Goal: Task Accomplishment & Management: Use online tool/utility

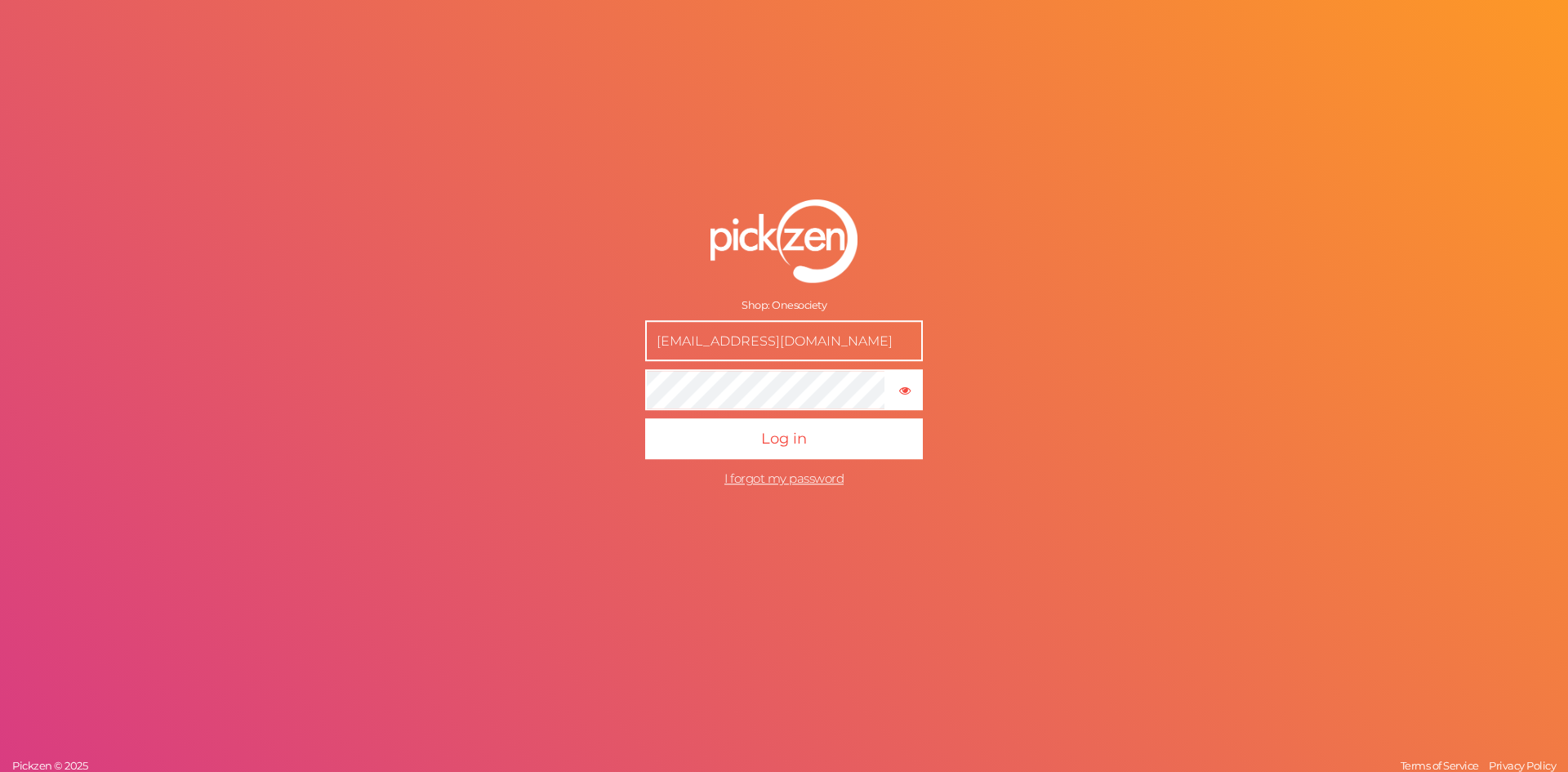
click at [645, 418] on button "Log in" at bounding box center [784, 438] width 278 height 41
click at [777, 473] on span "I forgot my password" at bounding box center [784, 478] width 120 height 16
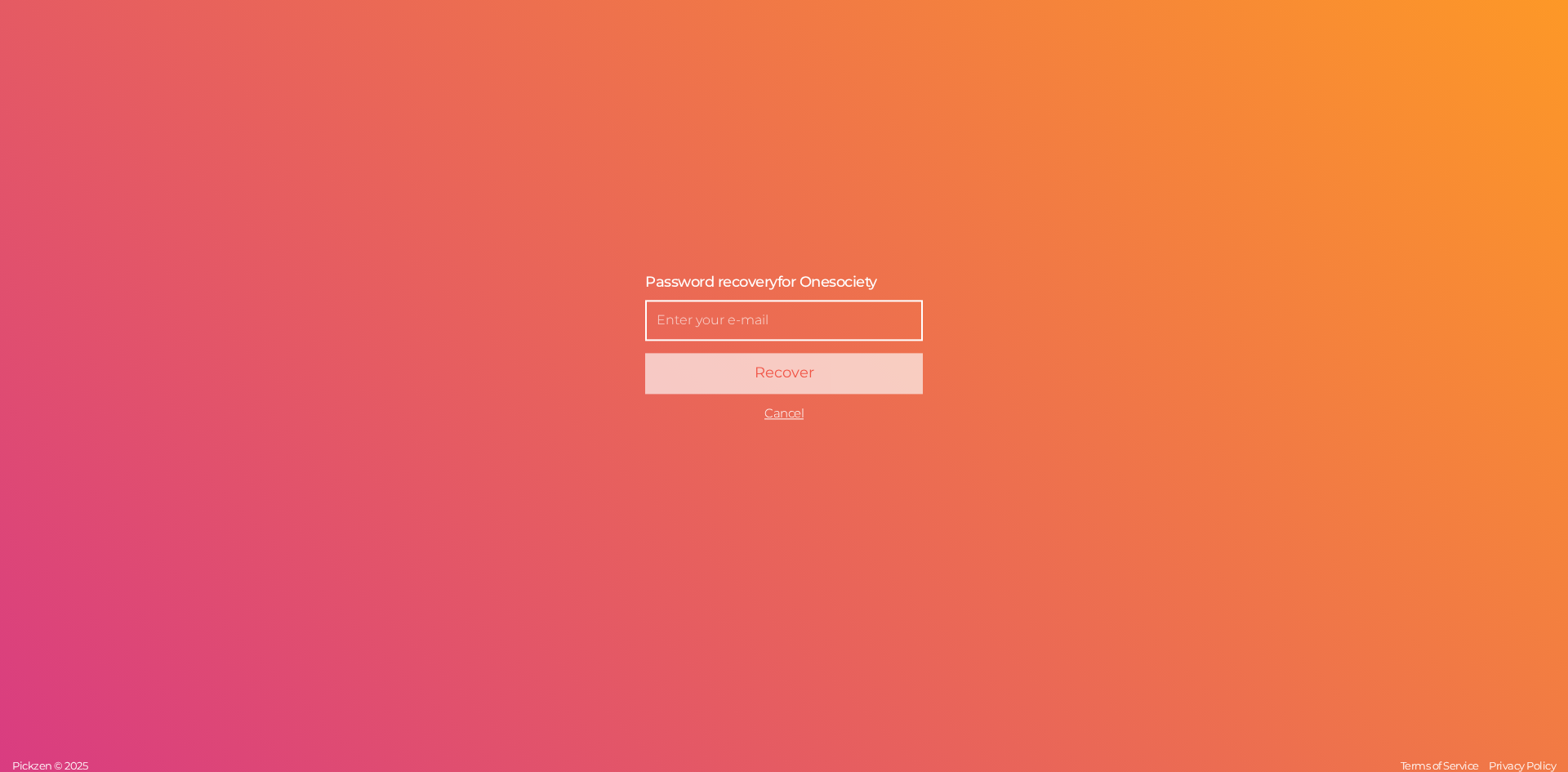
click at [1048, 323] on div "Password recovery for Onesociety Enter a new password Recover Cancel Set Cancel…" at bounding box center [784, 386] width 1568 height 772
drag, startPoint x: 1048, startPoint y: 323, endPoint x: 835, endPoint y: 265, distance: 220.8
click at [835, 265] on div "Password recovery for Onesociety Enter a new password Recover Cancel Set Cancel" at bounding box center [784, 347] width 408 height 213
drag, startPoint x: 808, startPoint y: 327, endPoint x: 817, endPoint y: 310, distance: 19.2
click at [816, 315] on input "text" at bounding box center [784, 320] width 278 height 41
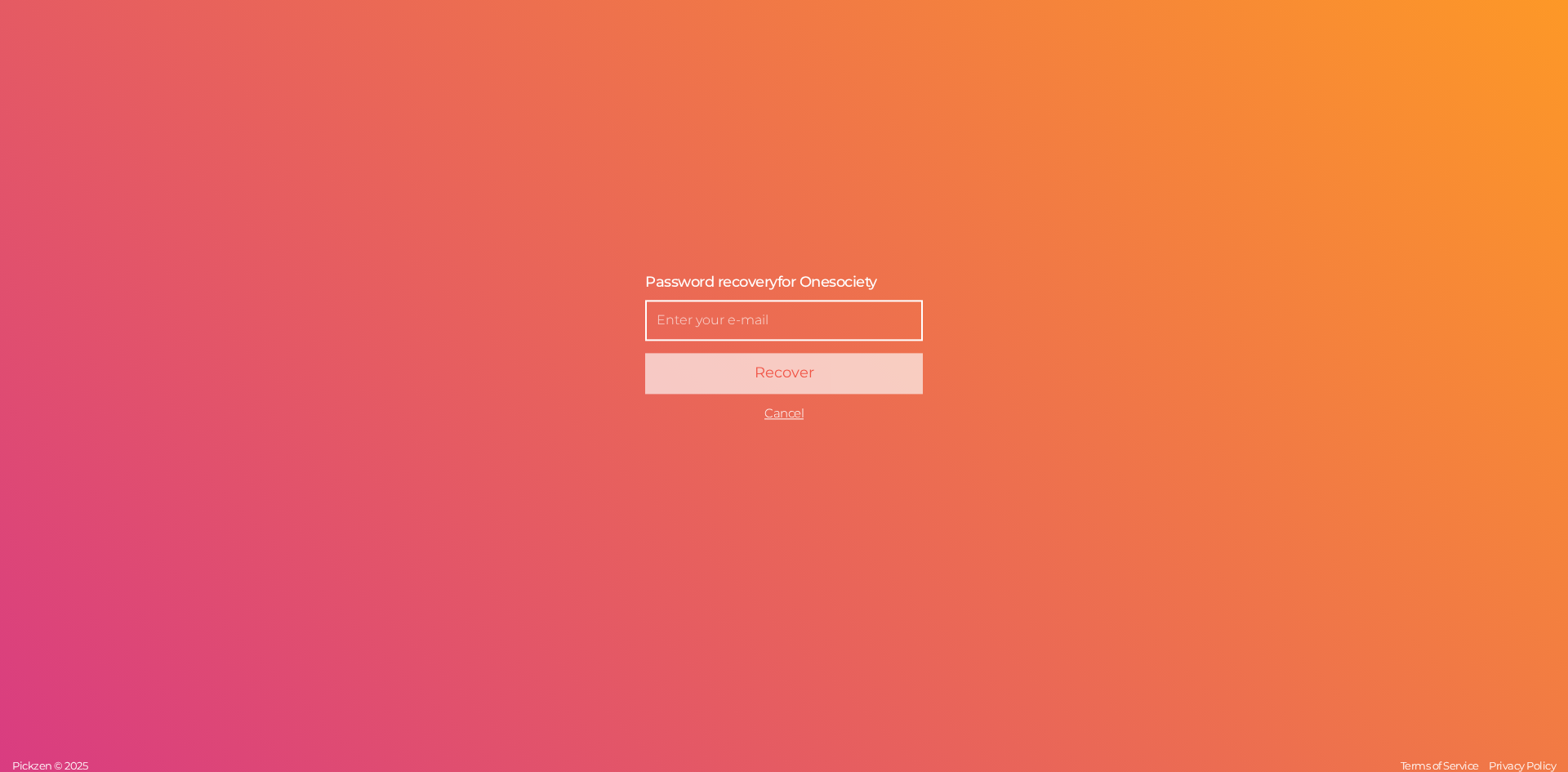
drag, startPoint x: 1446, startPoint y: 317, endPoint x: 1275, endPoint y: 318, distance: 171.0
click at [1434, 314] on div "Password recovery for Onesociety Enter a new password Recover Cancel Set Cancel…" at bounding box center [784, 386] width 1568 height 772
click at [781, 408] on span "Cancel" at bounding box center [784, 413] width 39 height 16
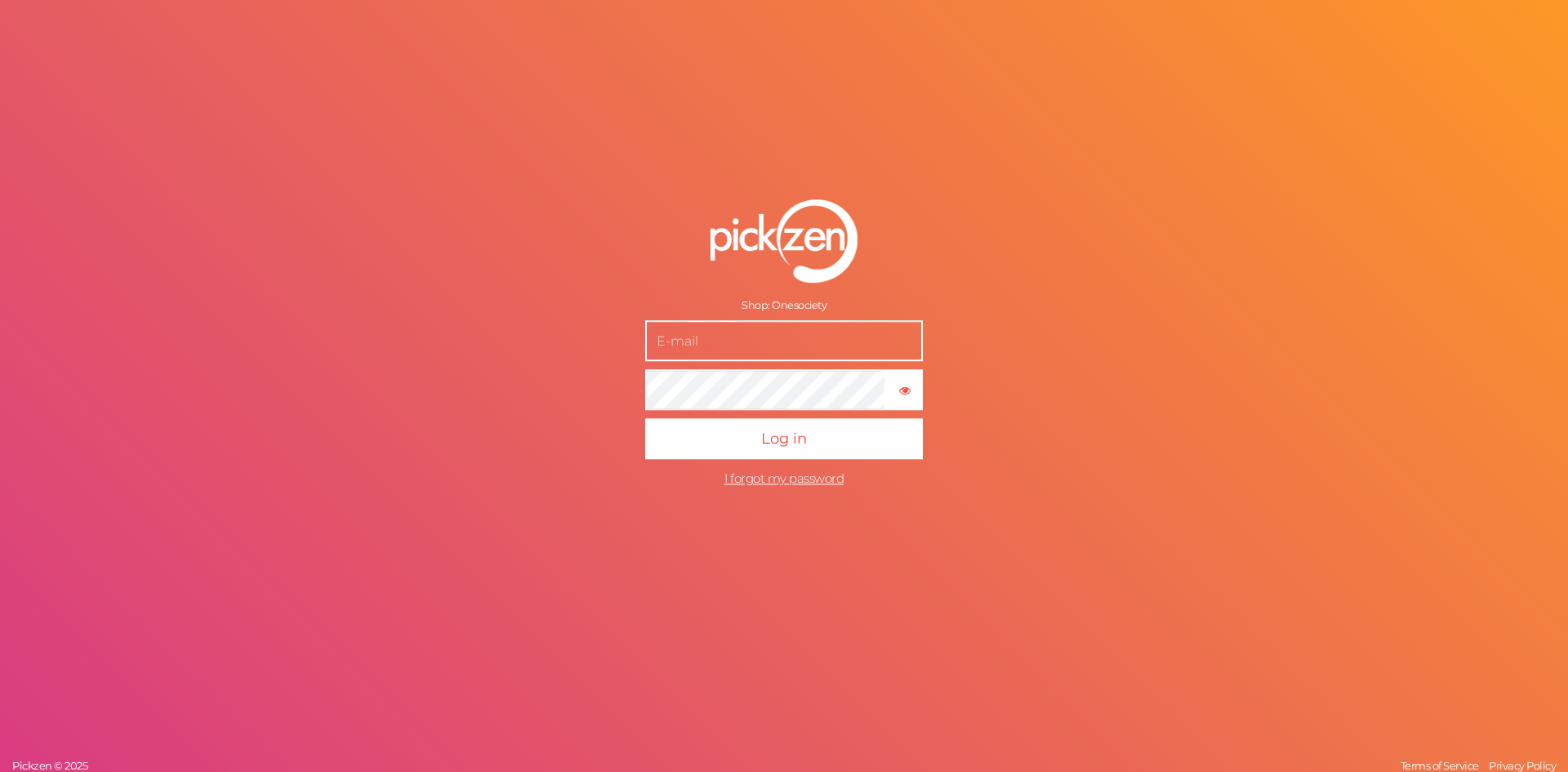
click at [1177, 217] on div "Shop: Onesociety × Show password Log in I forgot my password Pickzen © 2025 Ter…" at bounding box center [784, 386] width 1568 height 772
click at [754, 340] on input "text" at bounding box center [784, 340] width 278 height 41
type input "[EMAIL_ADDRESS][DOMAIN_NAME]"
drag, startPoint x: 1151, startPoint y: 341, endPoint x: 1121, endPoint y: 347, distance: 30.6
click at [1149, 341] on div "Shop: Onesociety [EMAIL_ADDRESS][DOMAIN_NAME] × Show password Log in I forgot m…" at bounding box center [784, 386] width 1568 height 772
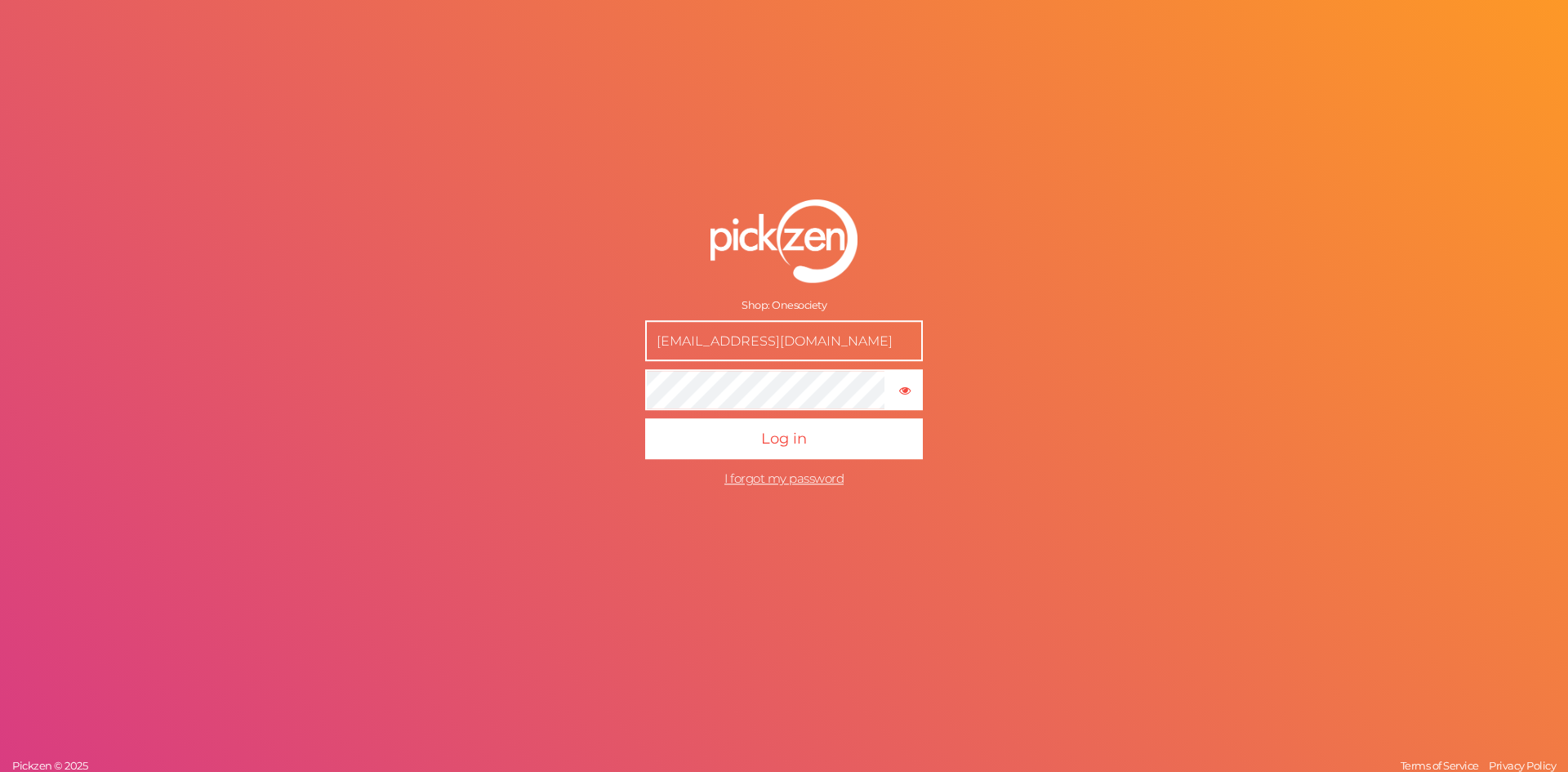
click at [645, 418] on button "Log in" at bounding box center [784, 438] width 278 height 41
click at [1178, 357] on div "Shop: Onesociety [EMAIL_ADDRESS][DOMAIN_NAME] × Show password Log in I forgot m…" at bounding box center [784, 386] width 1568 height 772
click at [749, 325] on input "[EMAIL_ADDRESS][DOMAIN_NAME]" at bounding box center [784, 340] width 278 height 41
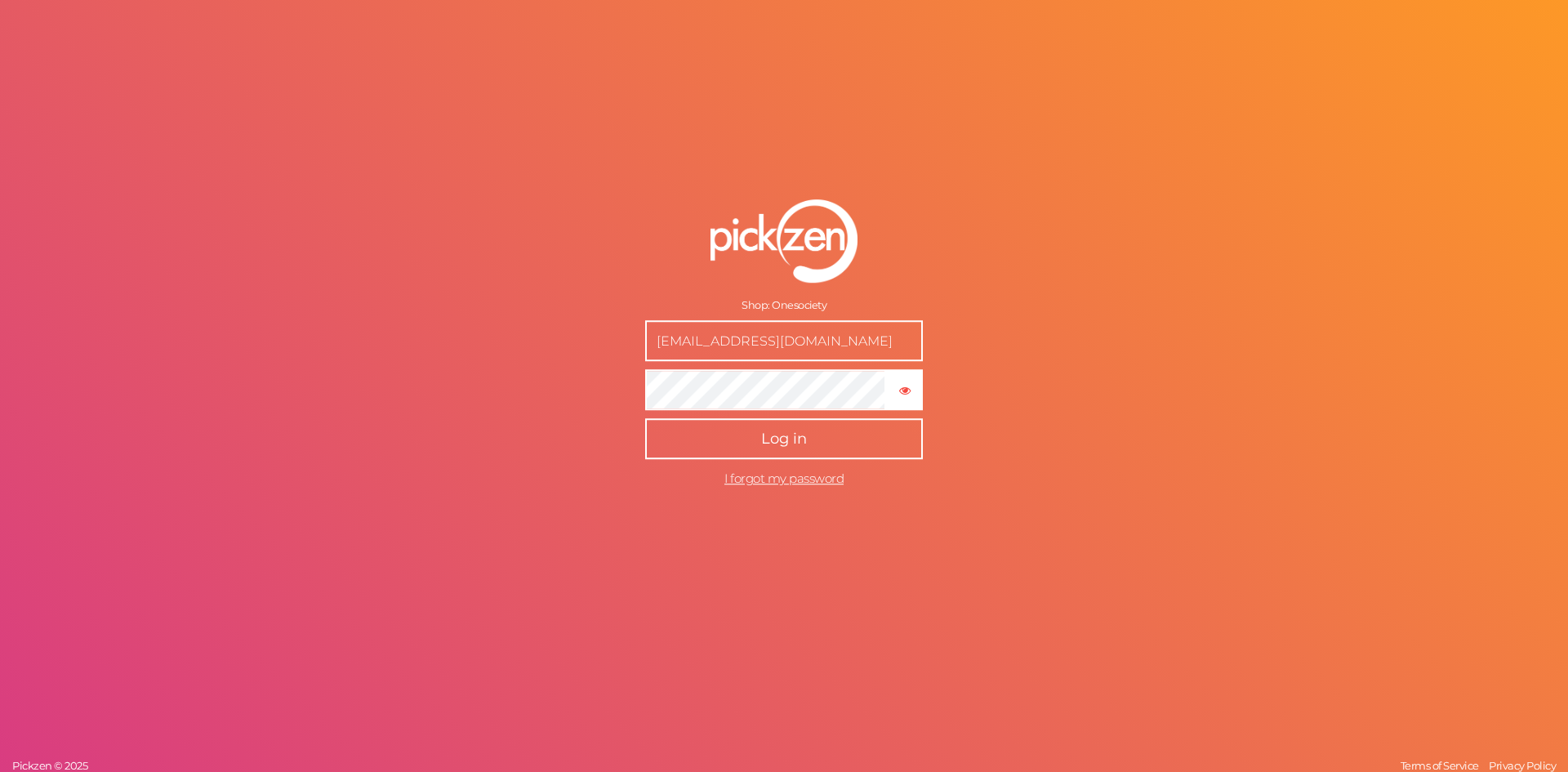
click at [752, 435] on button "Log in" at bounding box center [784, 438] width 278 height 41
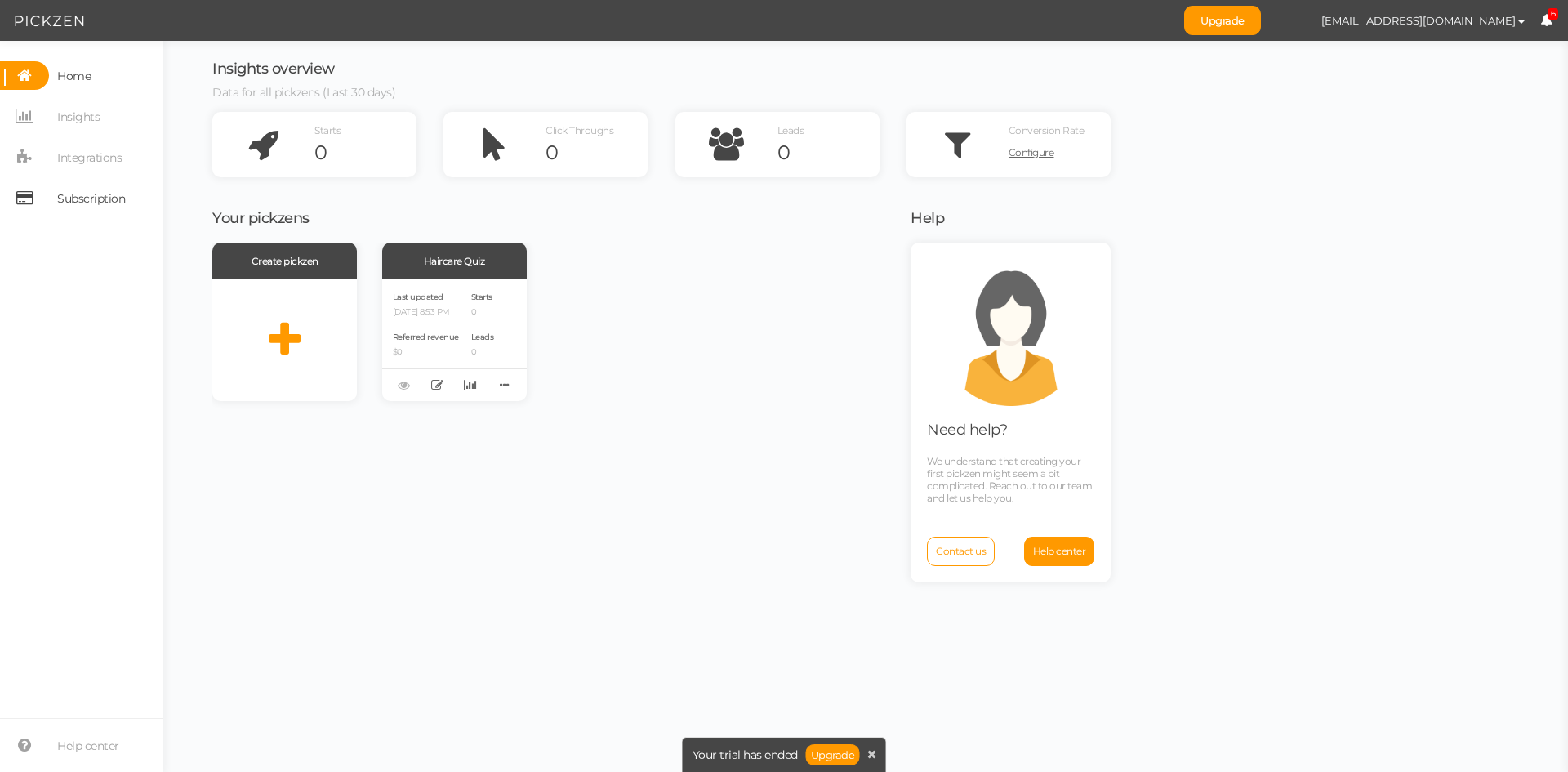
click at [95, 205] on span "Subscription" at bounding box center [91, 198] width 68 height 26
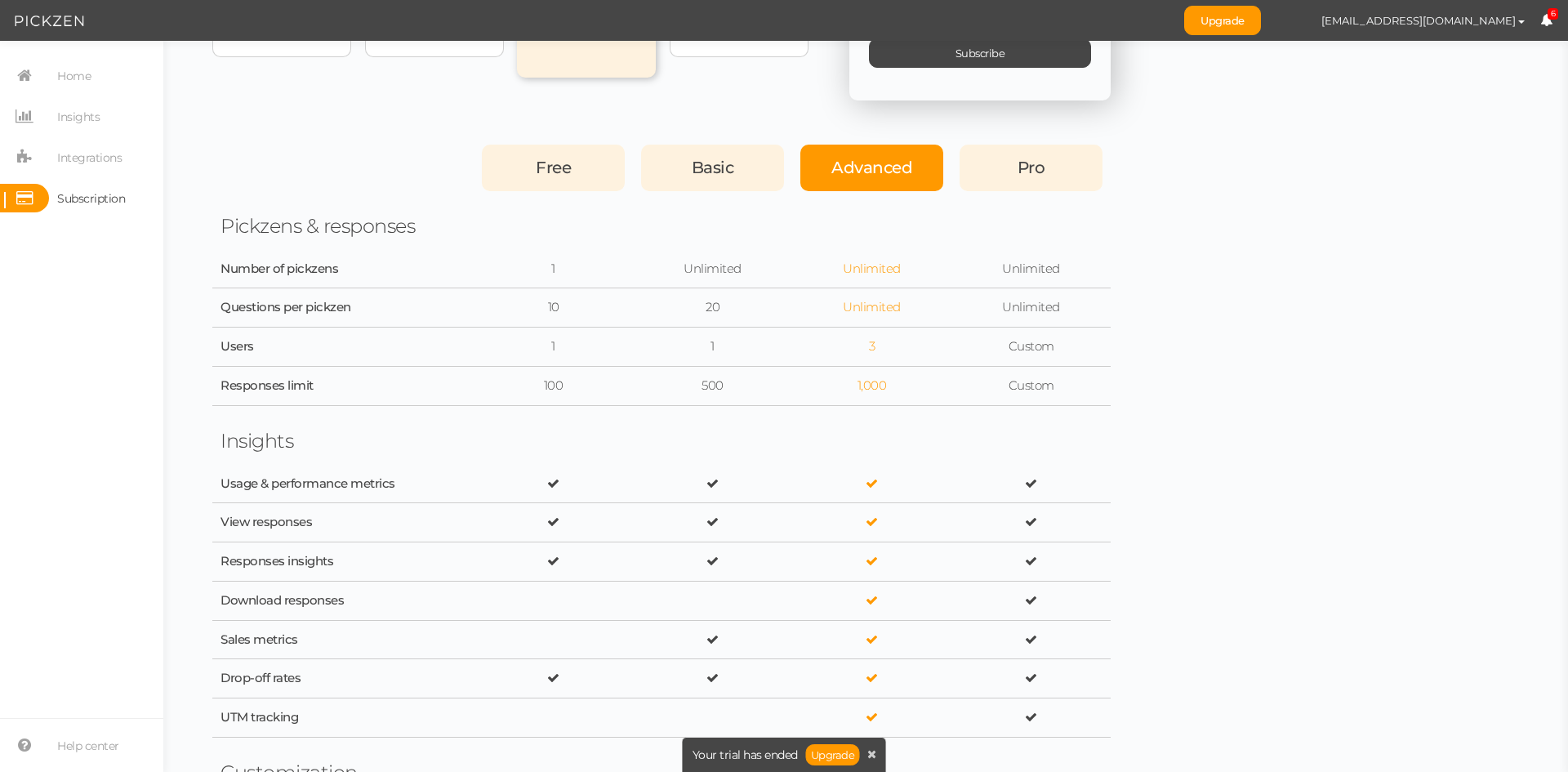
scroll to position [327, 0]
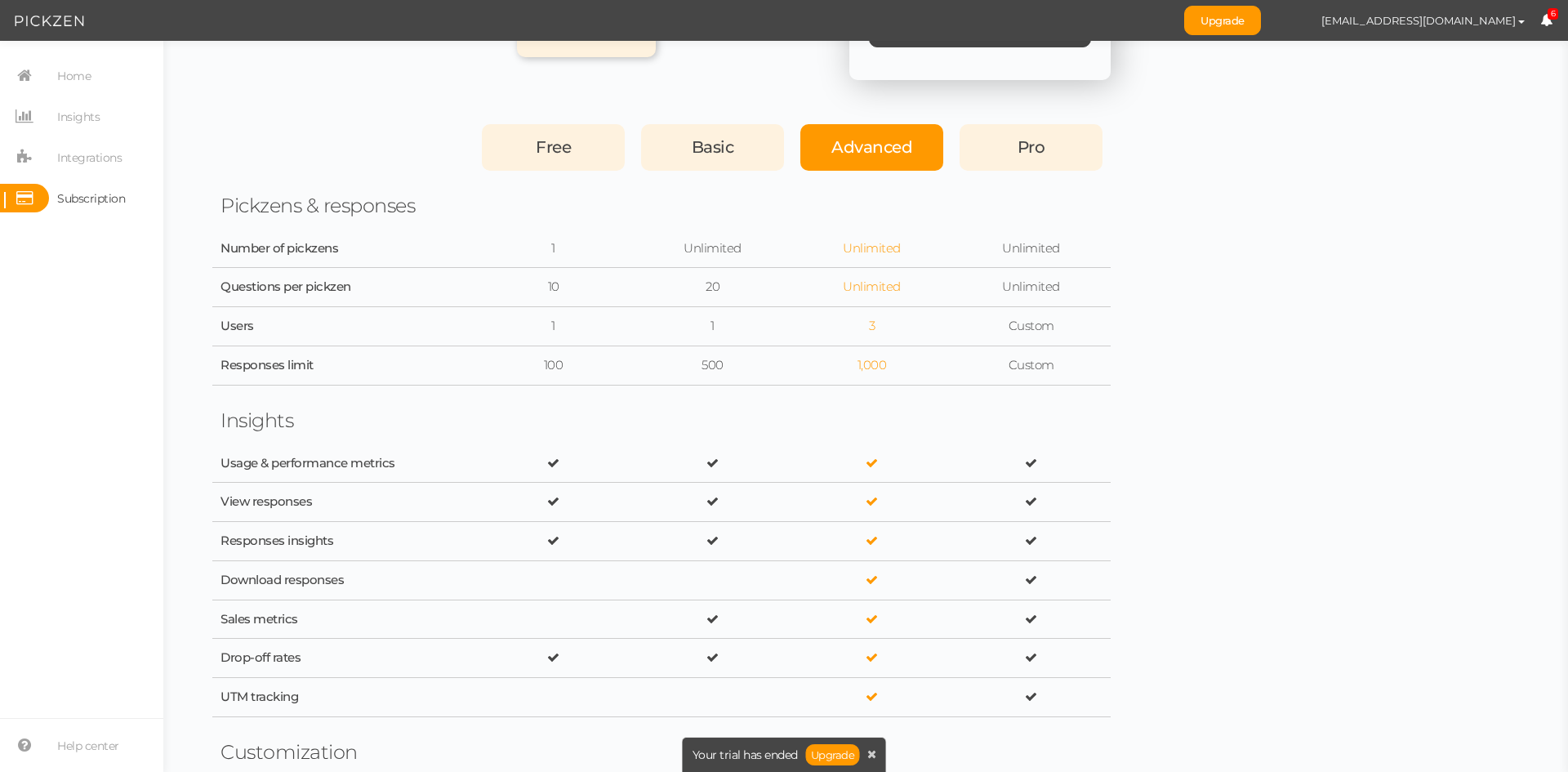
click at [586, 155] on div "Free" at bounding box center [554, 148] width 143 height 46
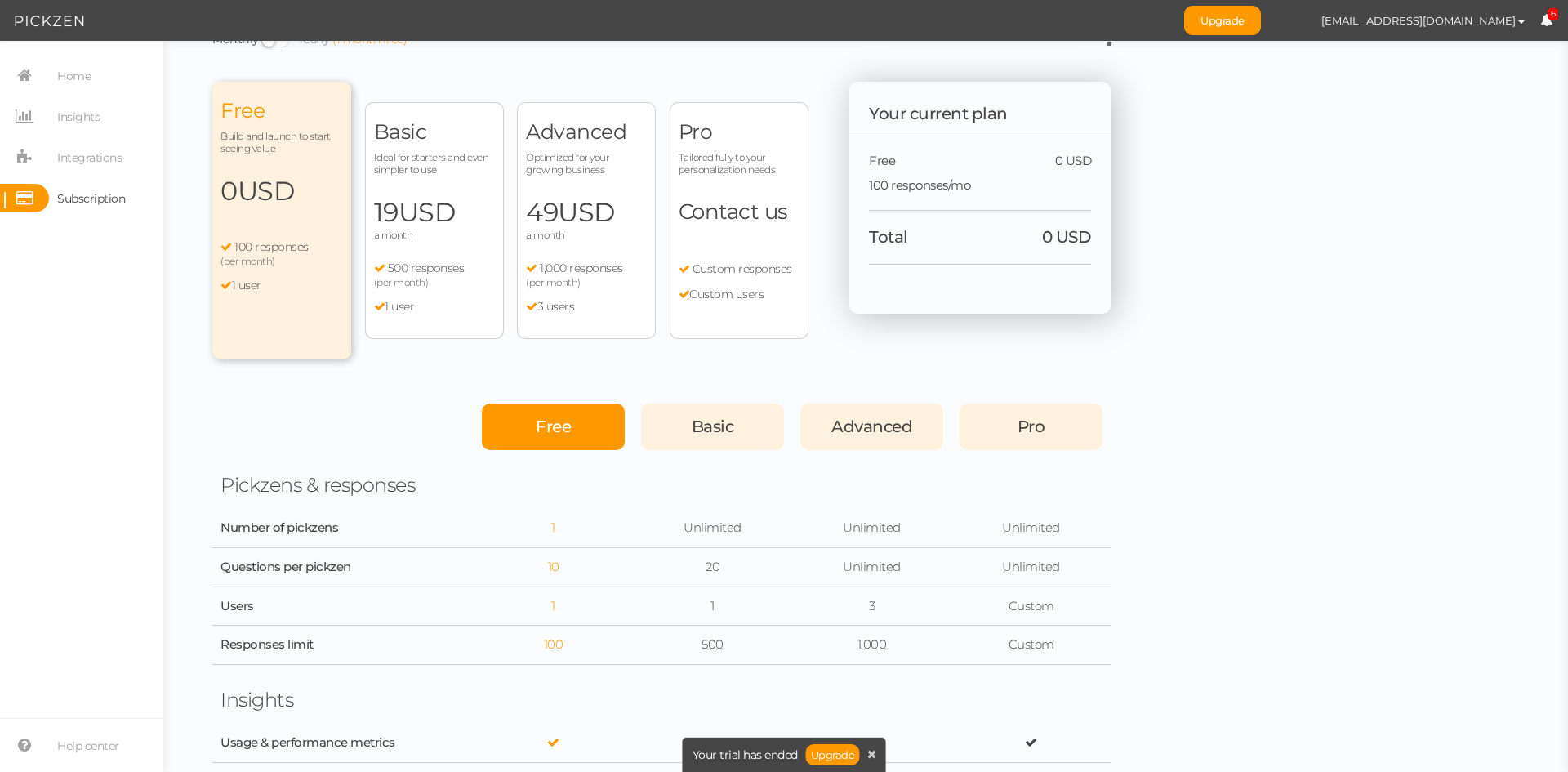
scroll to position [0, 0]
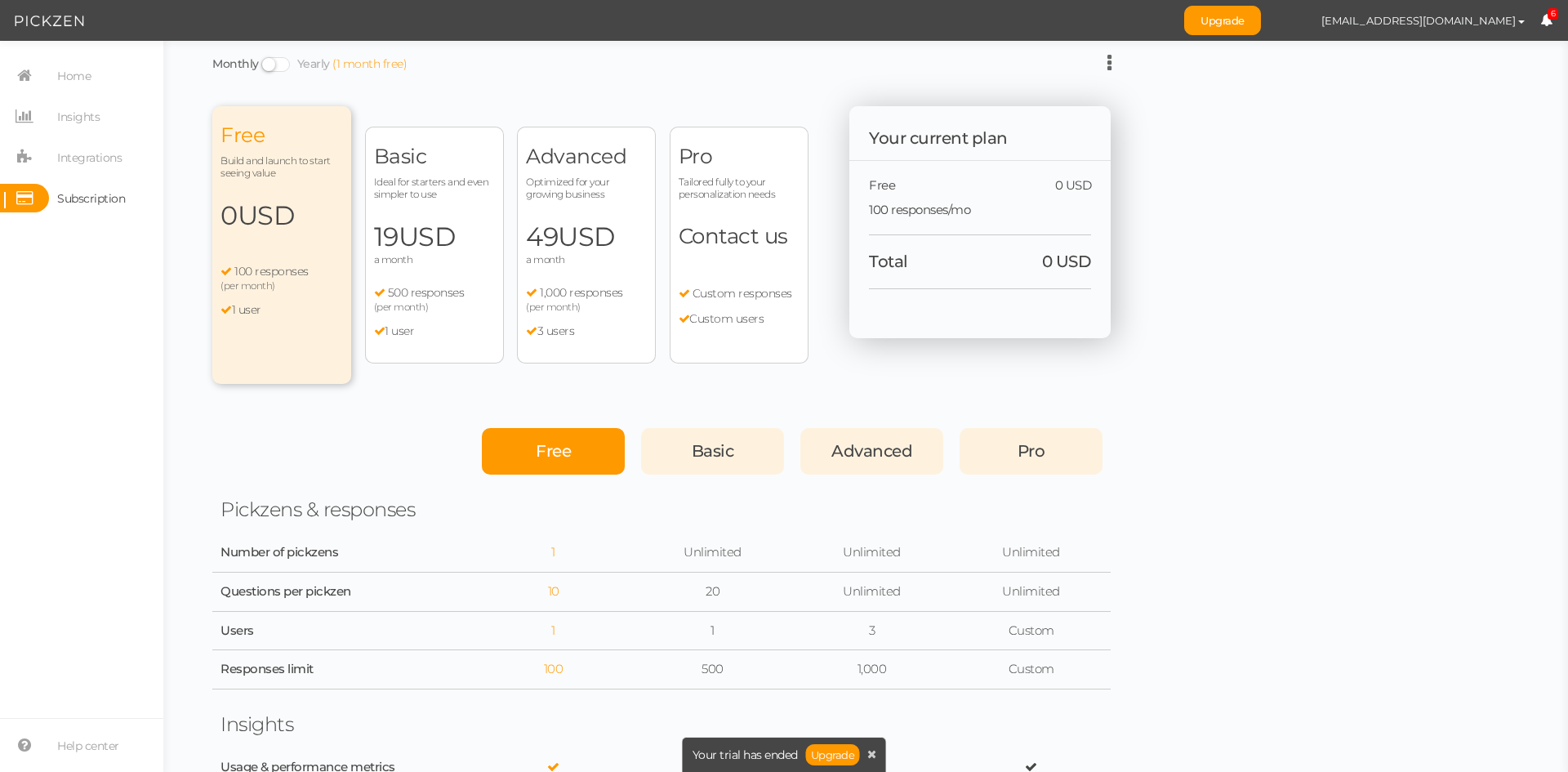
click at [859, 453] on span "Advanced" at bounding box center [872, 451] width 81 height 20
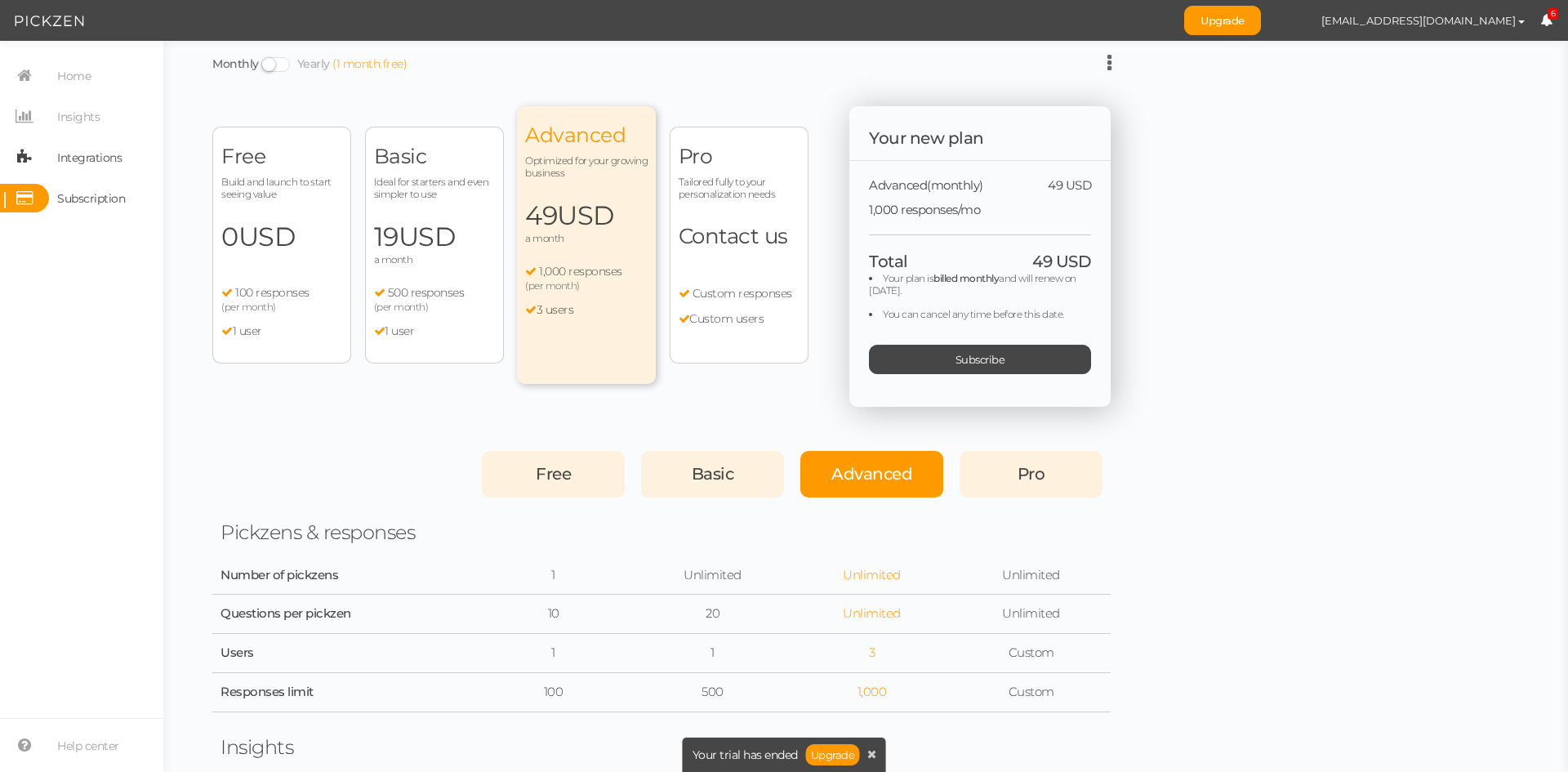
click at [87, 154] on span "Integrations" at bounding box center [90, 157] width 65 height 26
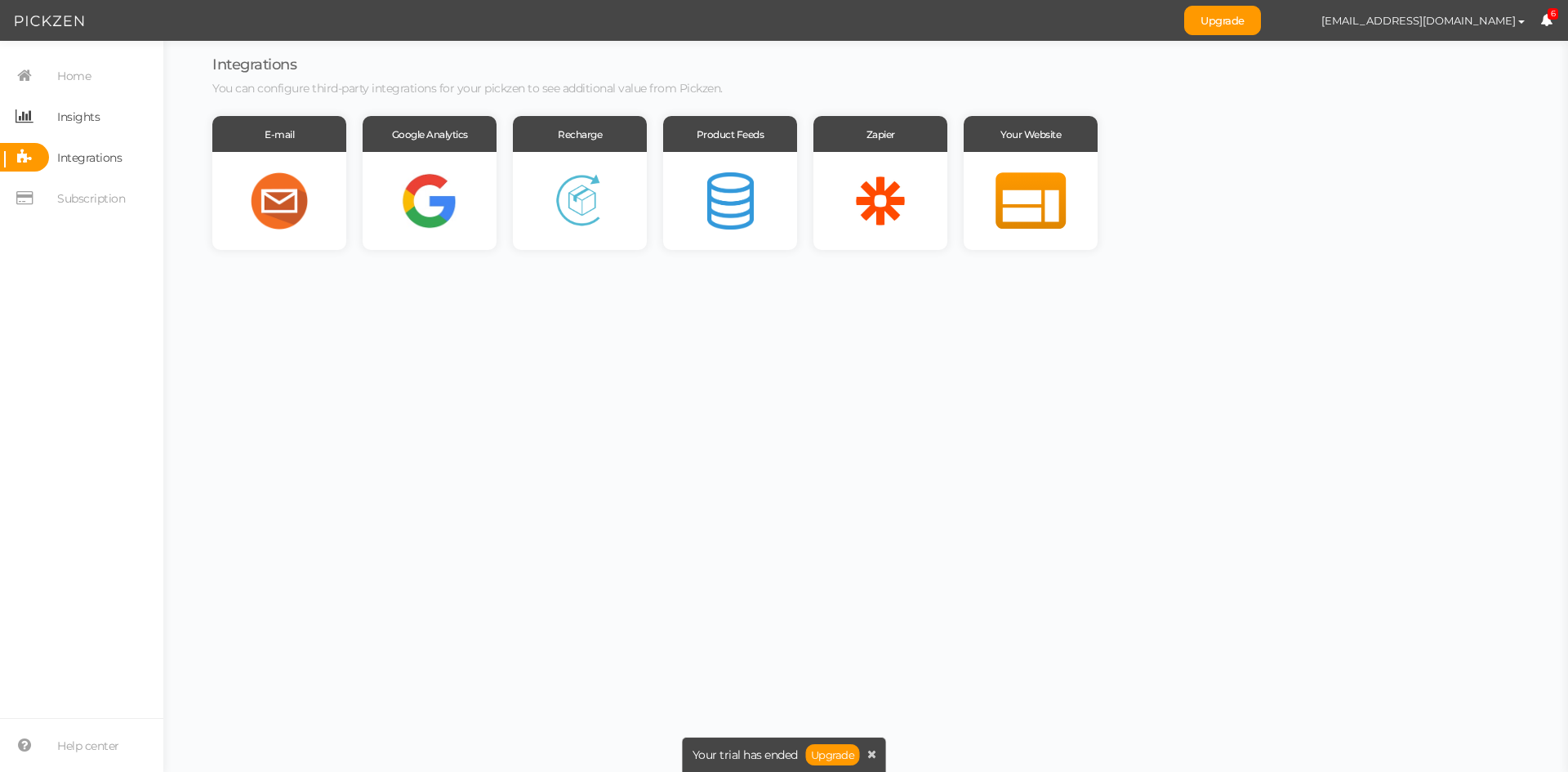
click at [87, 115] on span "Insights" at bounding box center [78, 116] width 42 height 26
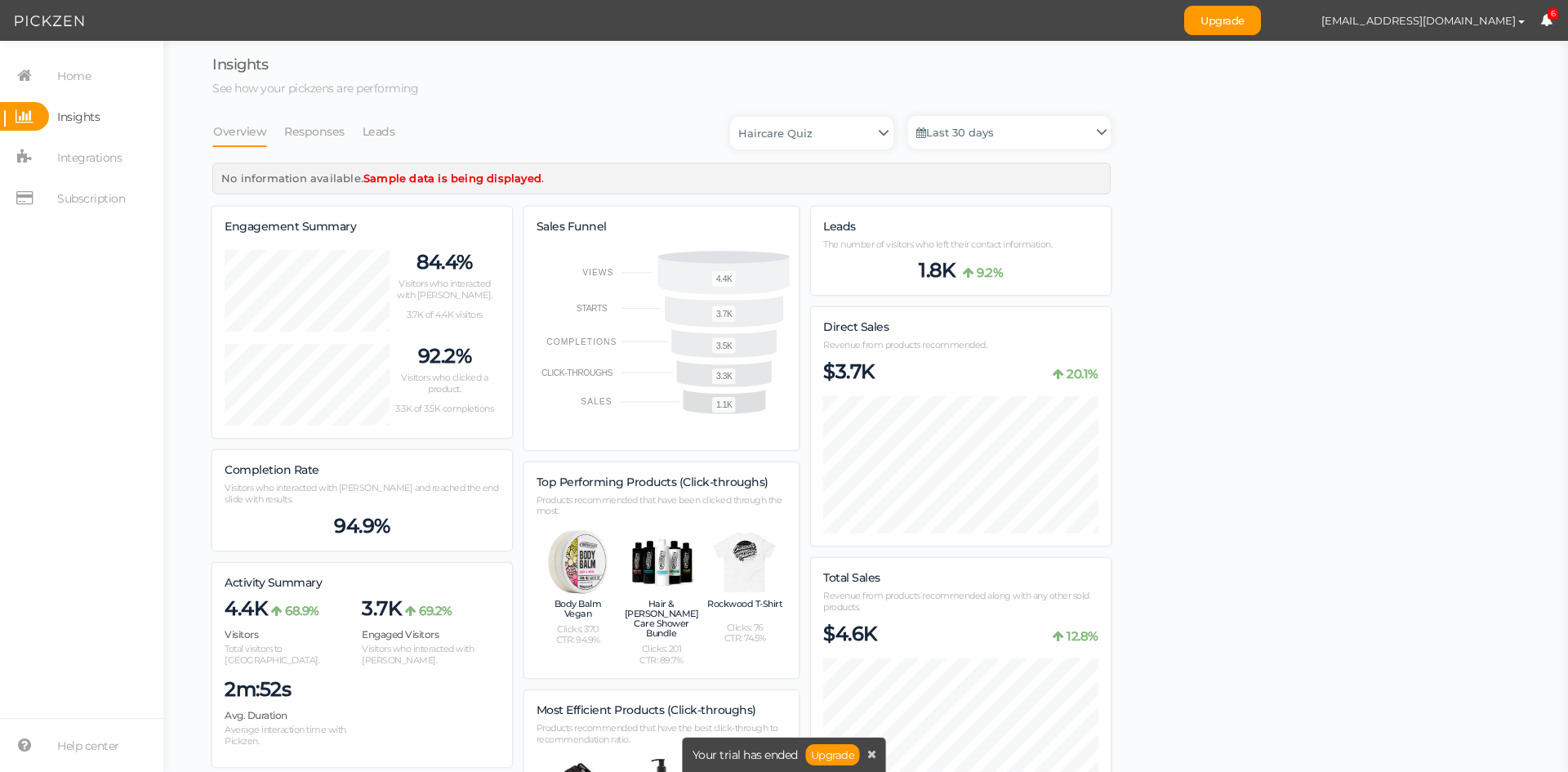
click at [815, 142] on select "Haircare Quiz" at bounding box center [812, 133] width 164 height 32
click at [979, 128] on link "Last 30 days" at bounding box center [1009, 132] width 203 height 32
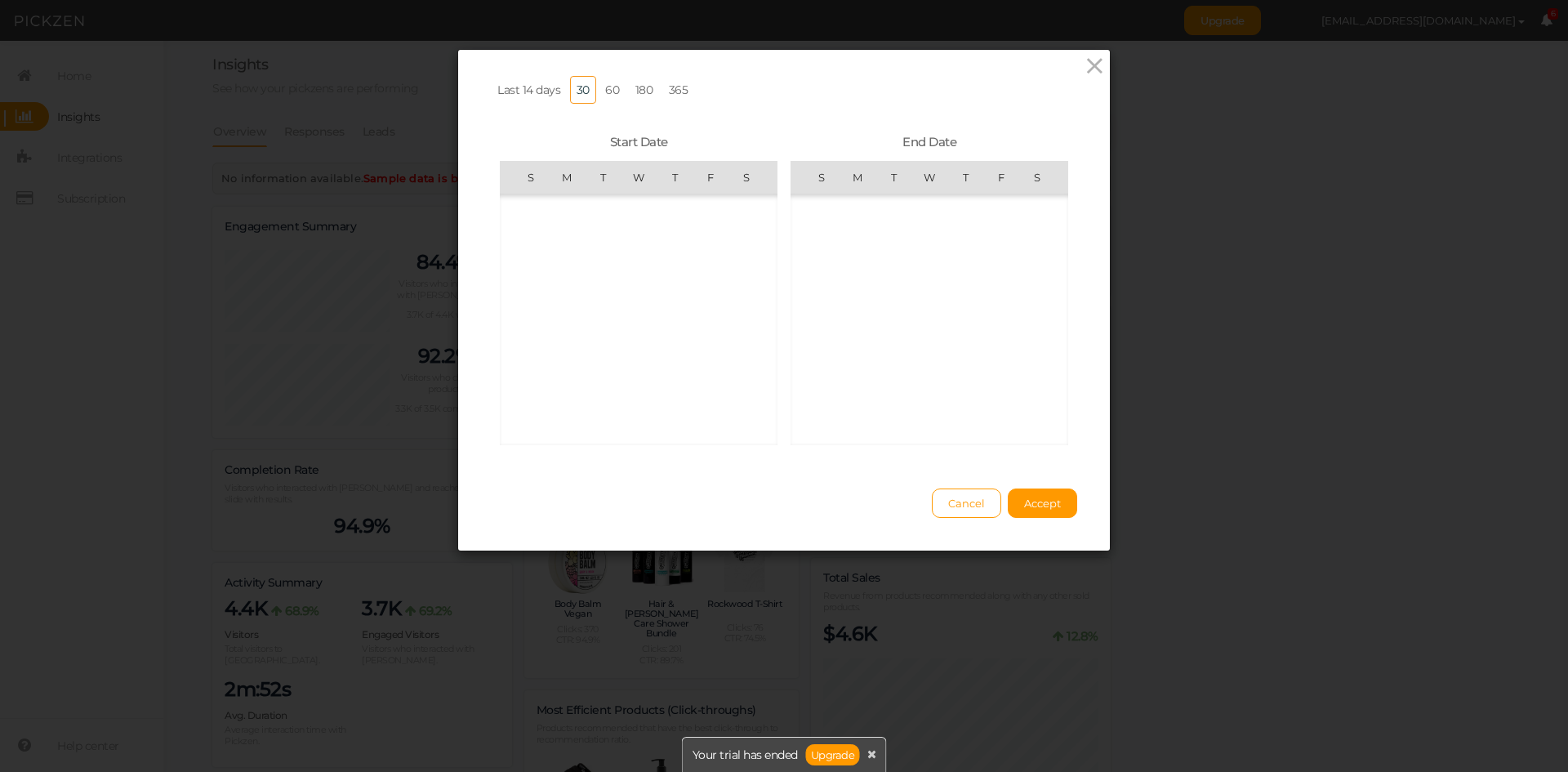
scroll to position [378606, 0]
click at [1271, 197] on div "Last 14 days 30 60 180 365 Start Date S M T W T F S [DATE] 1 2 3 4 5 6 7 8 9 10…" at bounding box center [784, 386] width 1568 height 772
click at [1095, 67] on icon at bounding box center [1095, 66] width 24 height 25
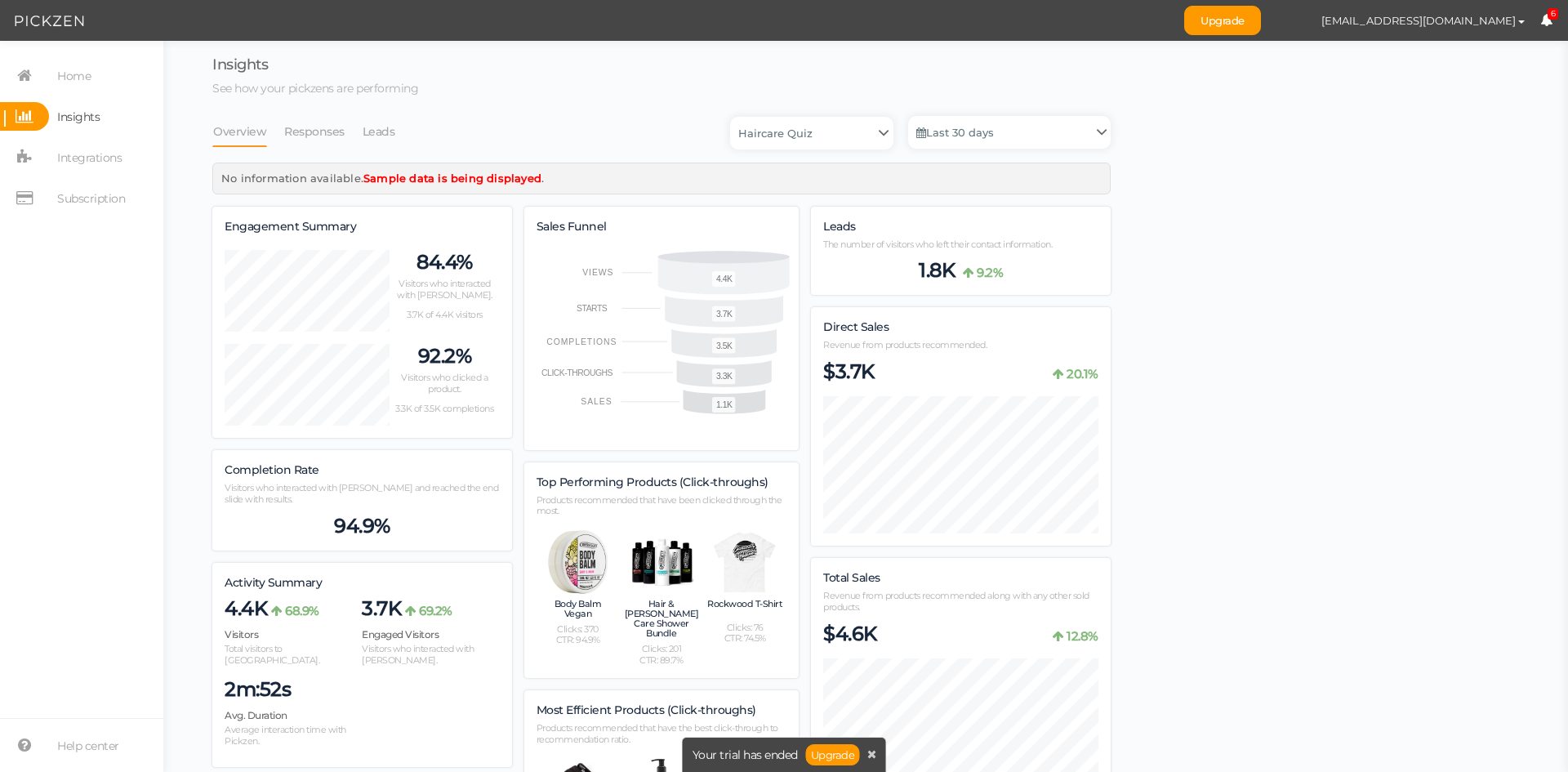
click at [1267, 196] on div "Last 14 days 30 60 180 365 Start Date S M T W T F S [DATE] 1 2 3 4 5 6 7 8 9 10…" at bounding box center [784, 386] width 1568 height 772
click at [316, 129] on link "Responses" at bounding box center [314, 131] width 62 height 31
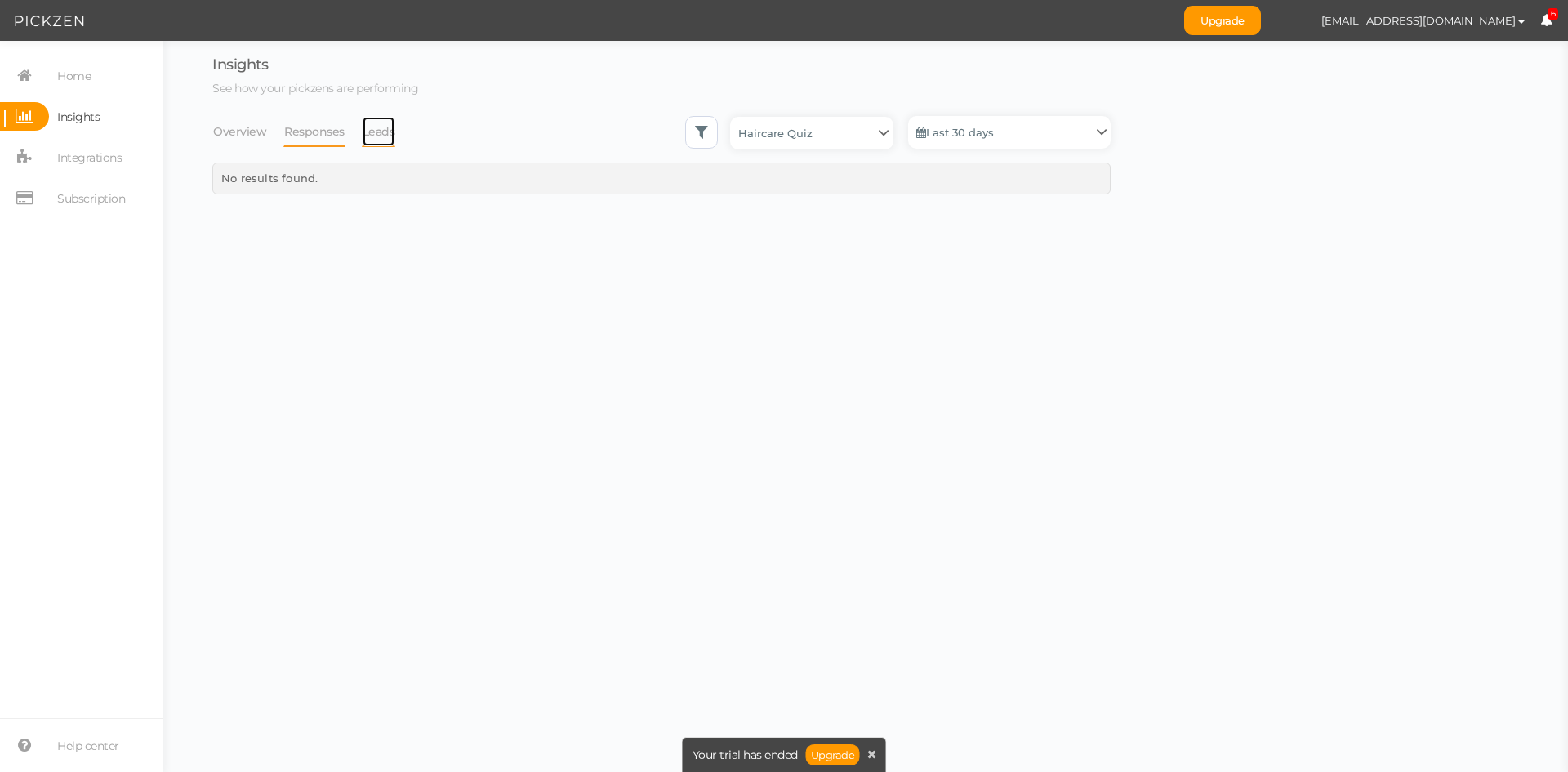
click at [377, 139] on link "Leads" at bounding box center [379, 131] width 34 height 31
click at [81, 153] on span "Integrations" at bounding box center [90, 157] width 65 height 26
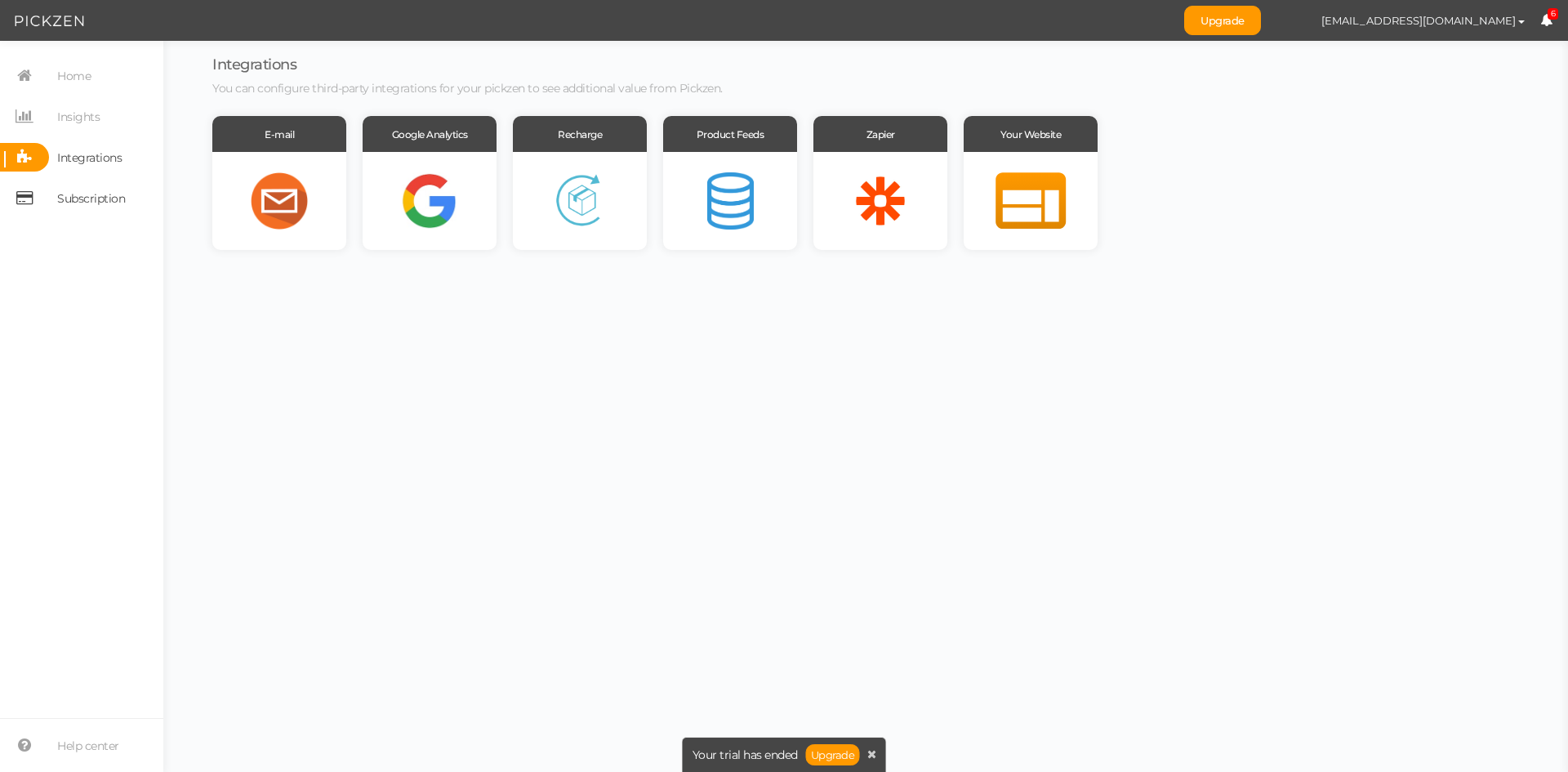
click at [121, 204] on span "Subscription" at bounding box center [91, 198] width 68 height 26
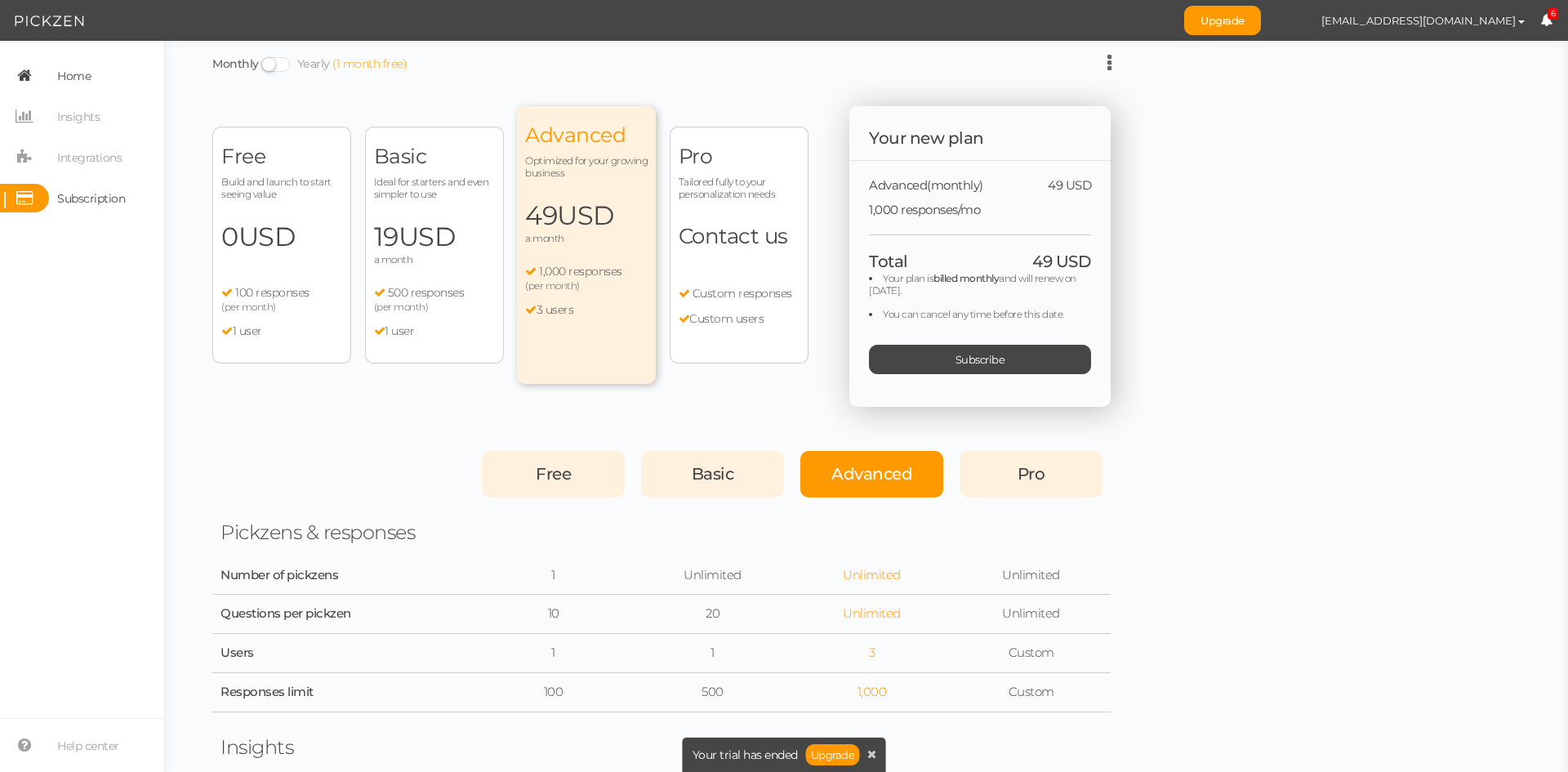
click at [83, 74] on span "Home" at bounding box center [74, 76] width 33 height 26
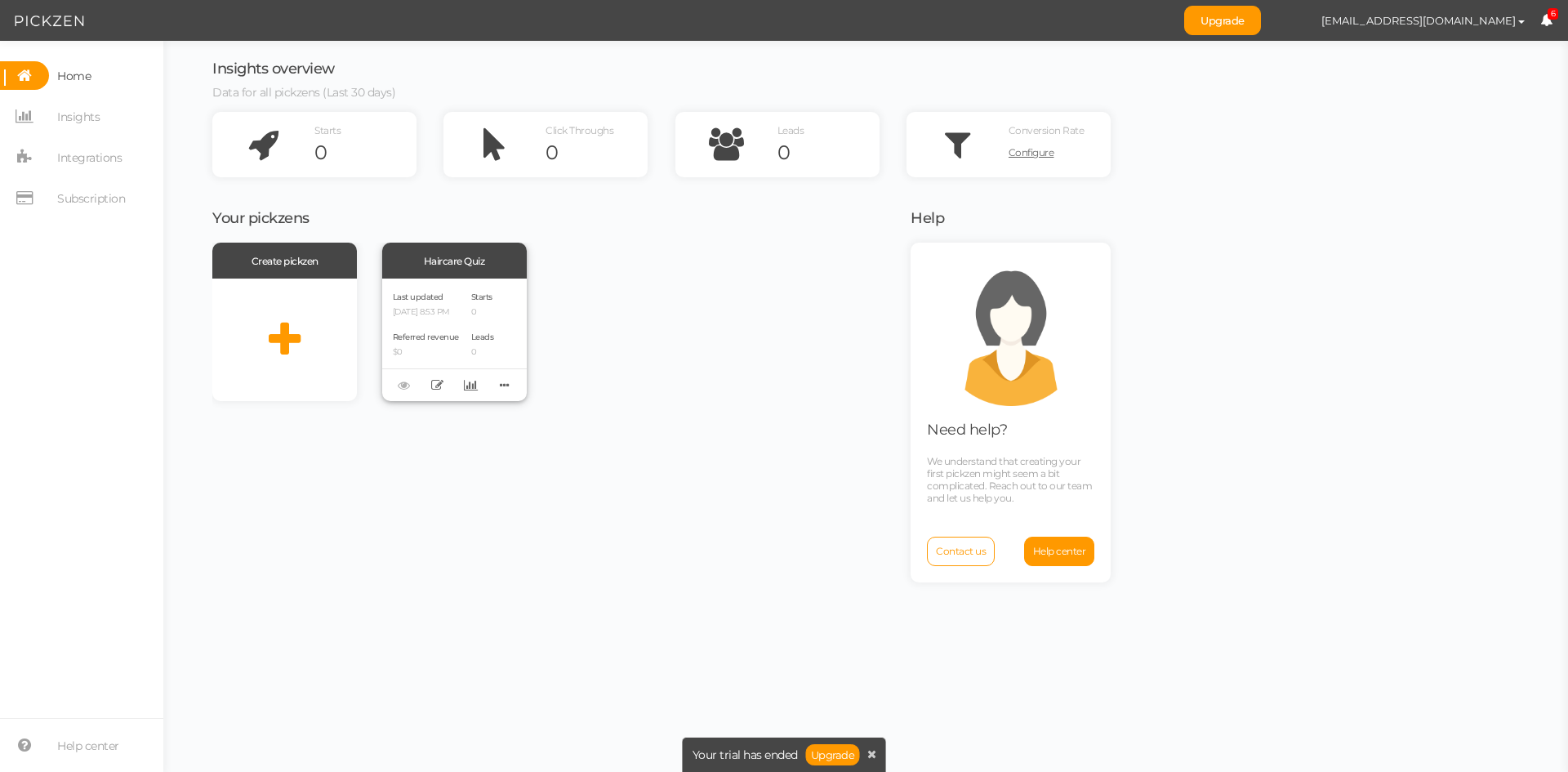
click at [430, 323] on div "Last updated [DATE] 8:53 PM Referred revenue $0" at bounding box center [426, 340] width 66 height 101
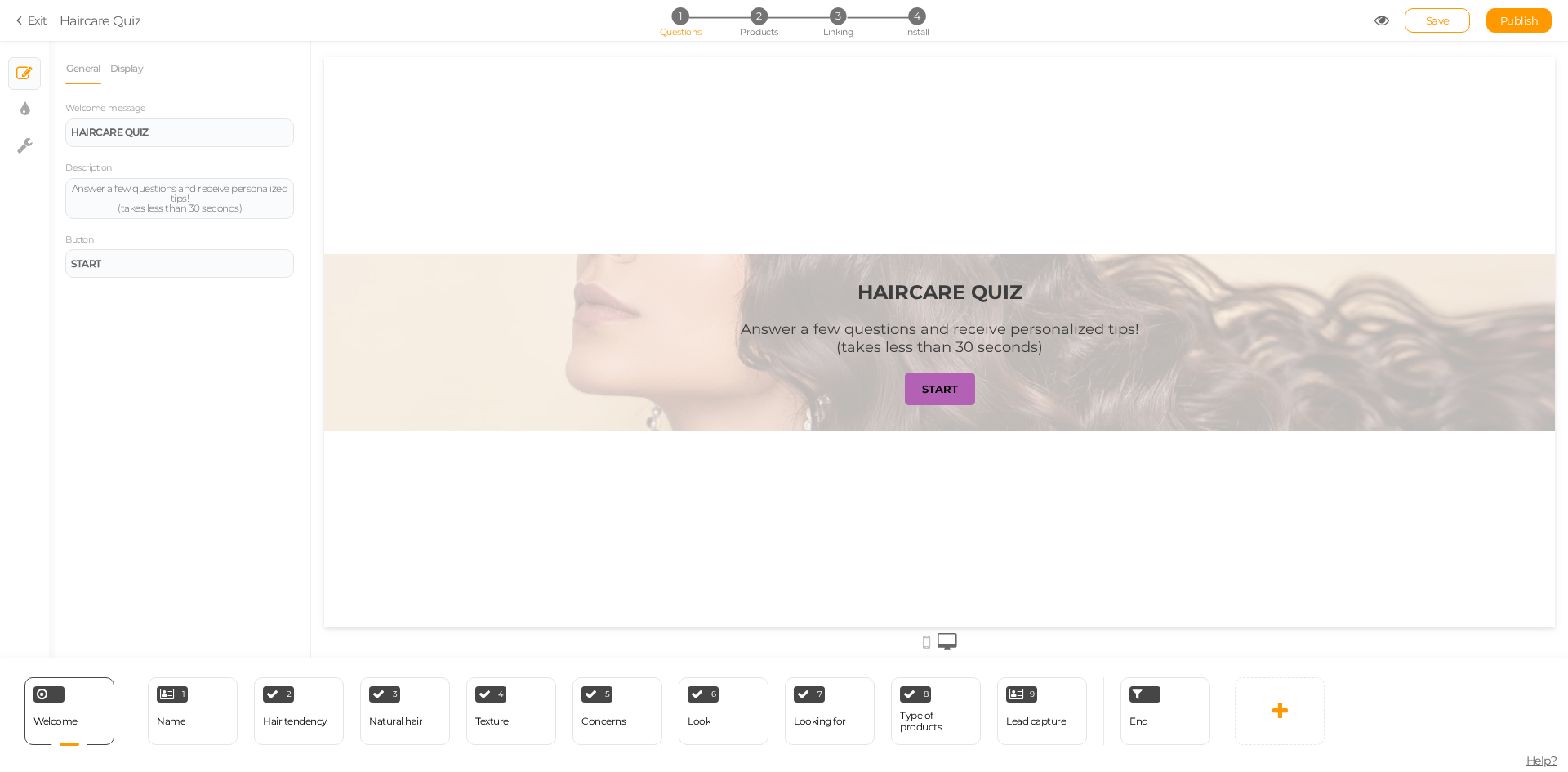
click at [931, 388] on strong "START" at bounding box center [940, 389] width 36 height 13
click at [194, 710] on div "1 Name × Define the conditions to show this slide. Clone Change type Delete" at bounding box center [193, 711] width 90 height 68
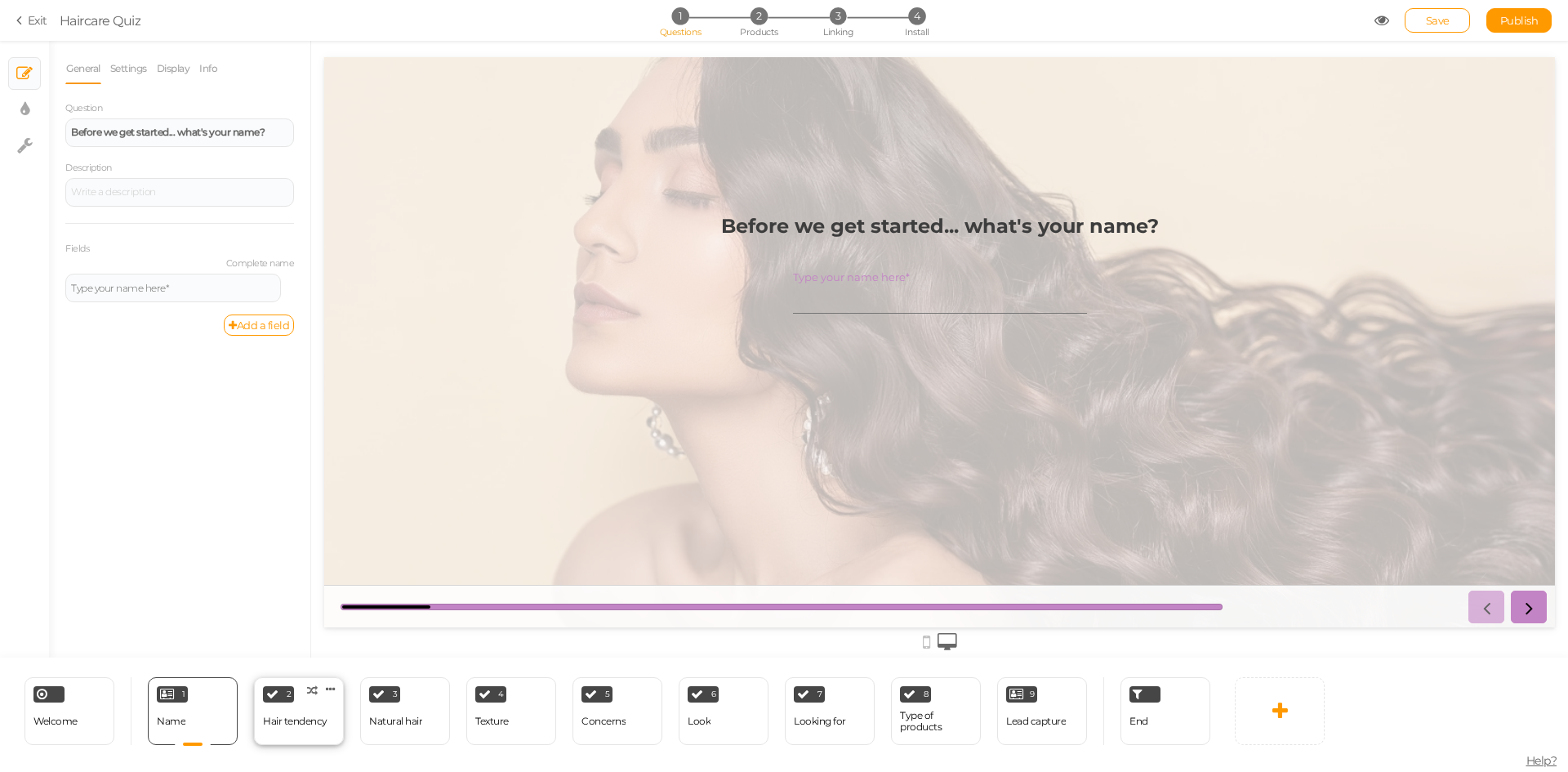
click at [304, 715] on div "Hair tendency" at bounding box center [296, 721] width 65 height 28
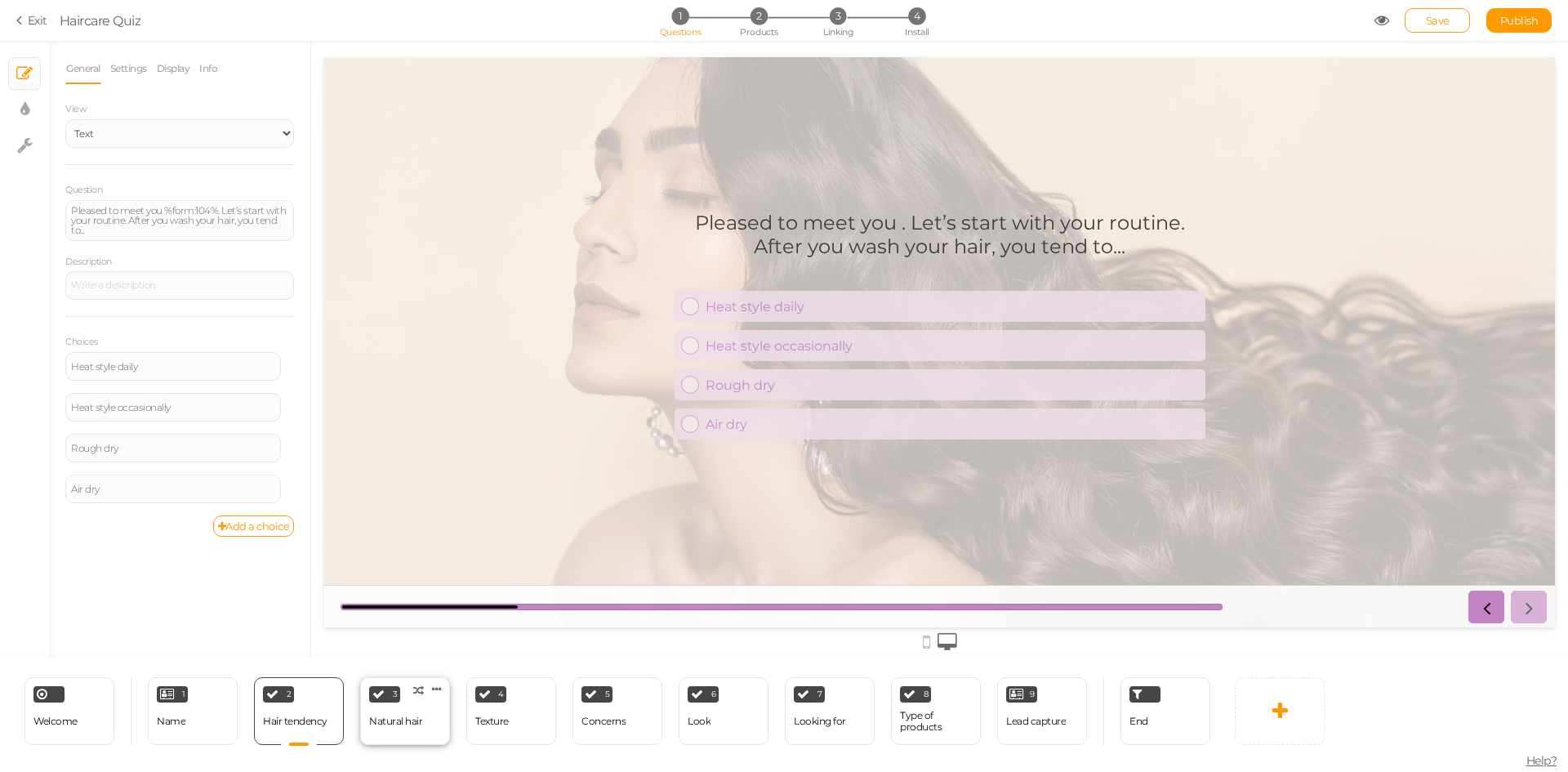
click at [401, 721] on div "Natural hair" at bounding box center [396, 721] width 53 height 12
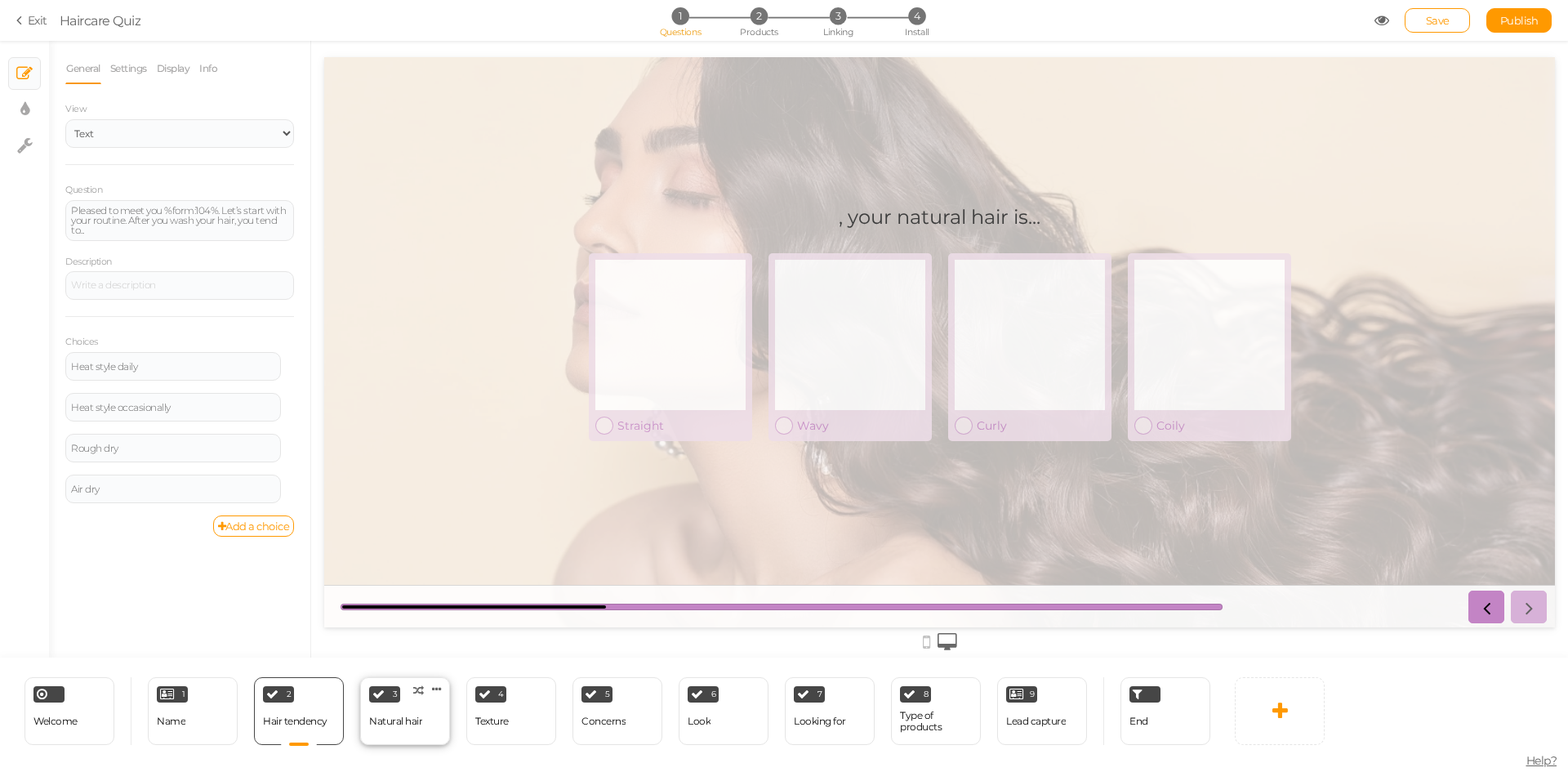
select select "2"
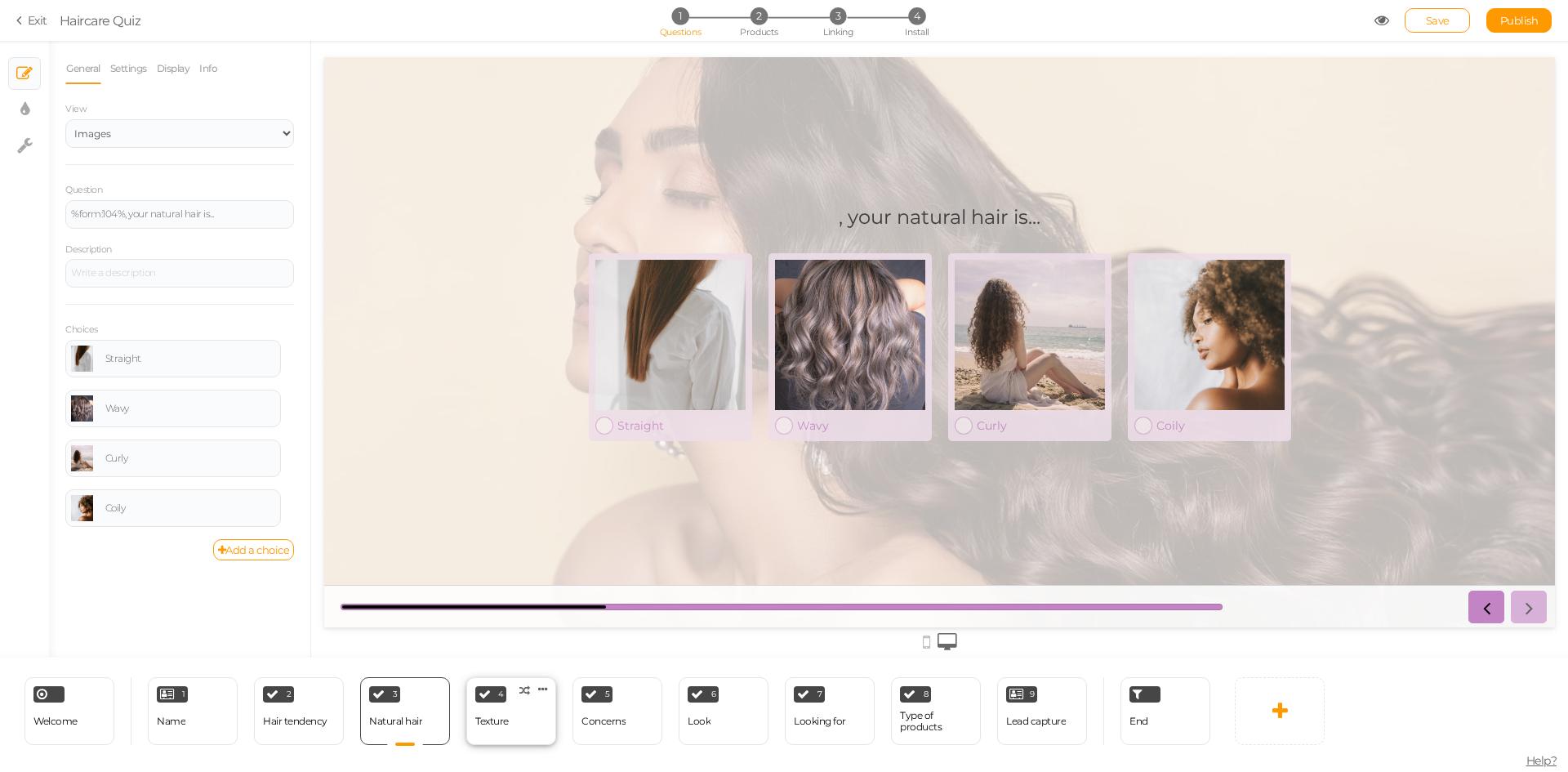
click at [501, 716] on div "Texture" at bounding box center [492, 721] width 33 height 12
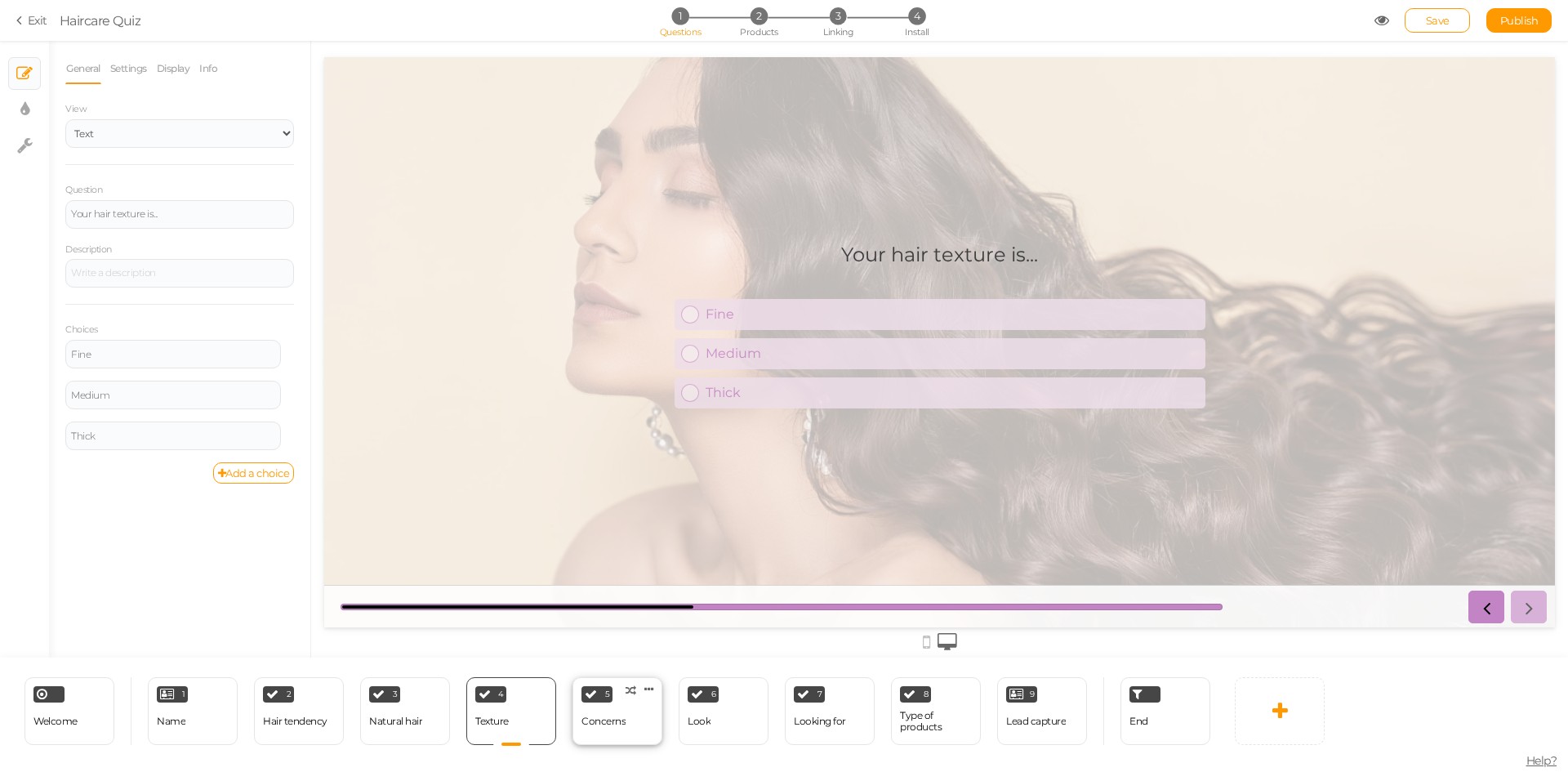
click at [613, 716] on div "Concerns" at bounding box center [603, 721] width 44 height 12
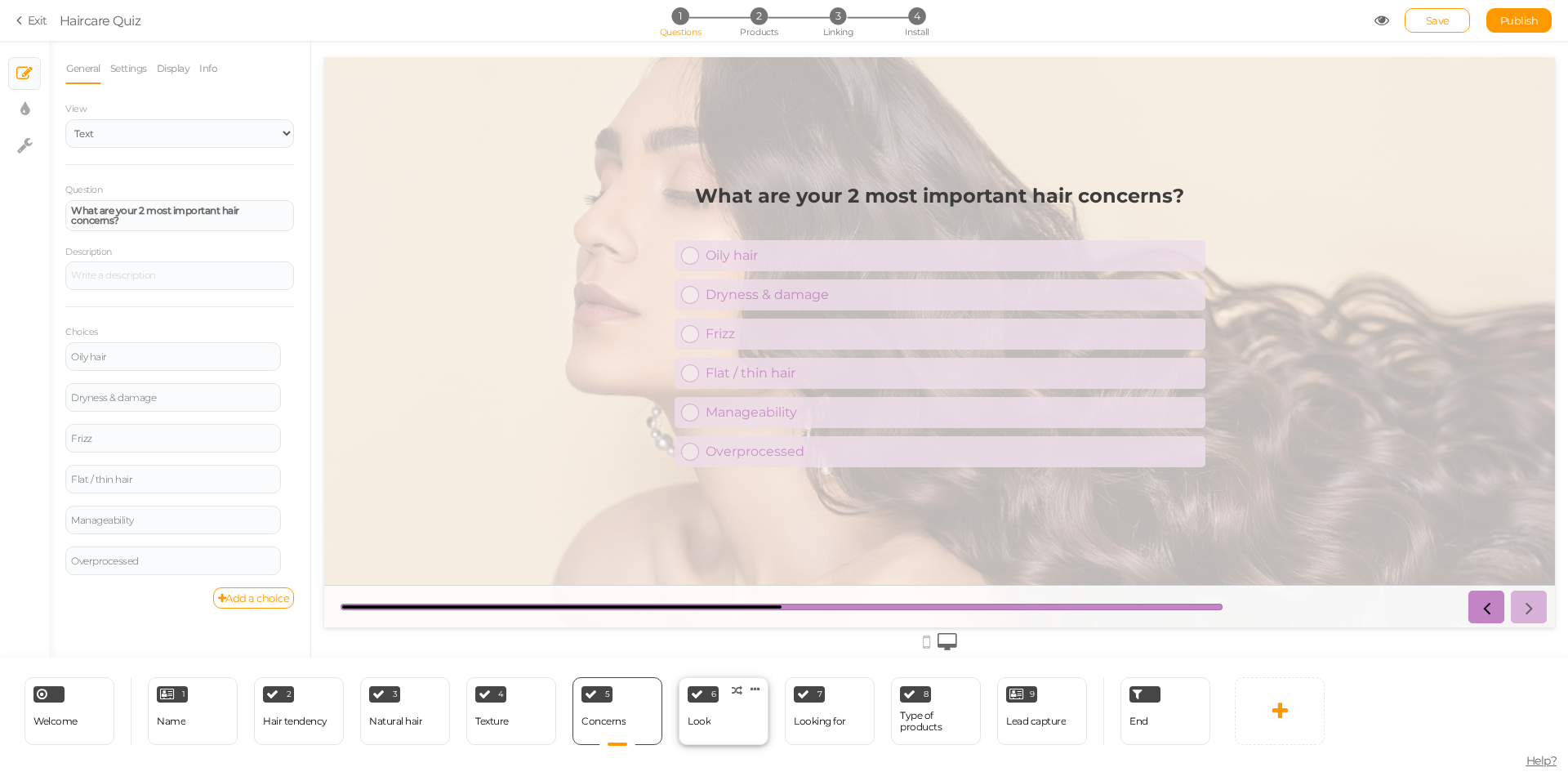
click at [720, 718] on div "6 Look × Define the conditions to show this slide. Clone Change type Delete" at bounding box center [724, 711] width 90 height 68
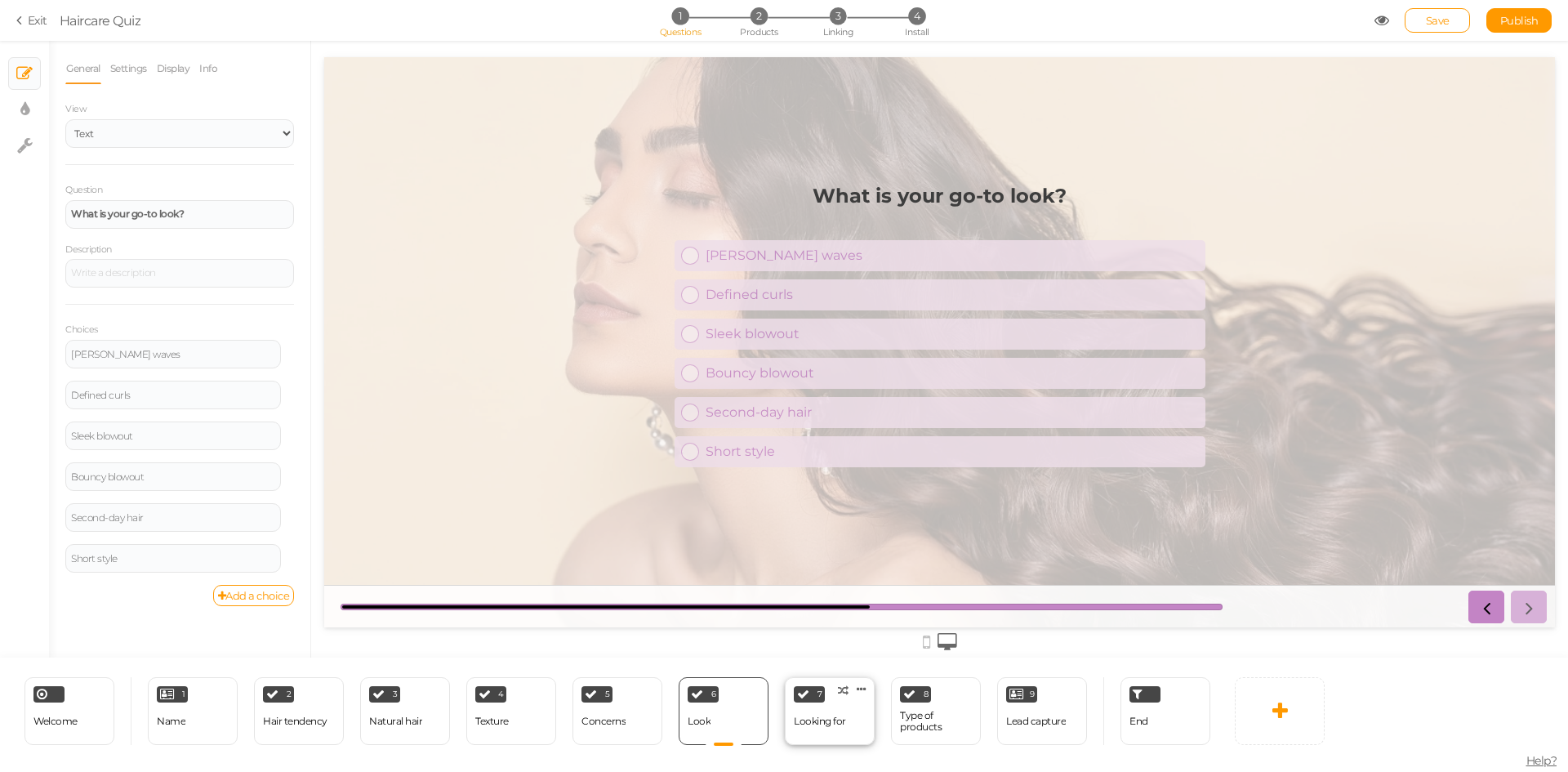
click at [815, 718] on div "Looking for" at bounding box center [819, 721] width 52 height 12
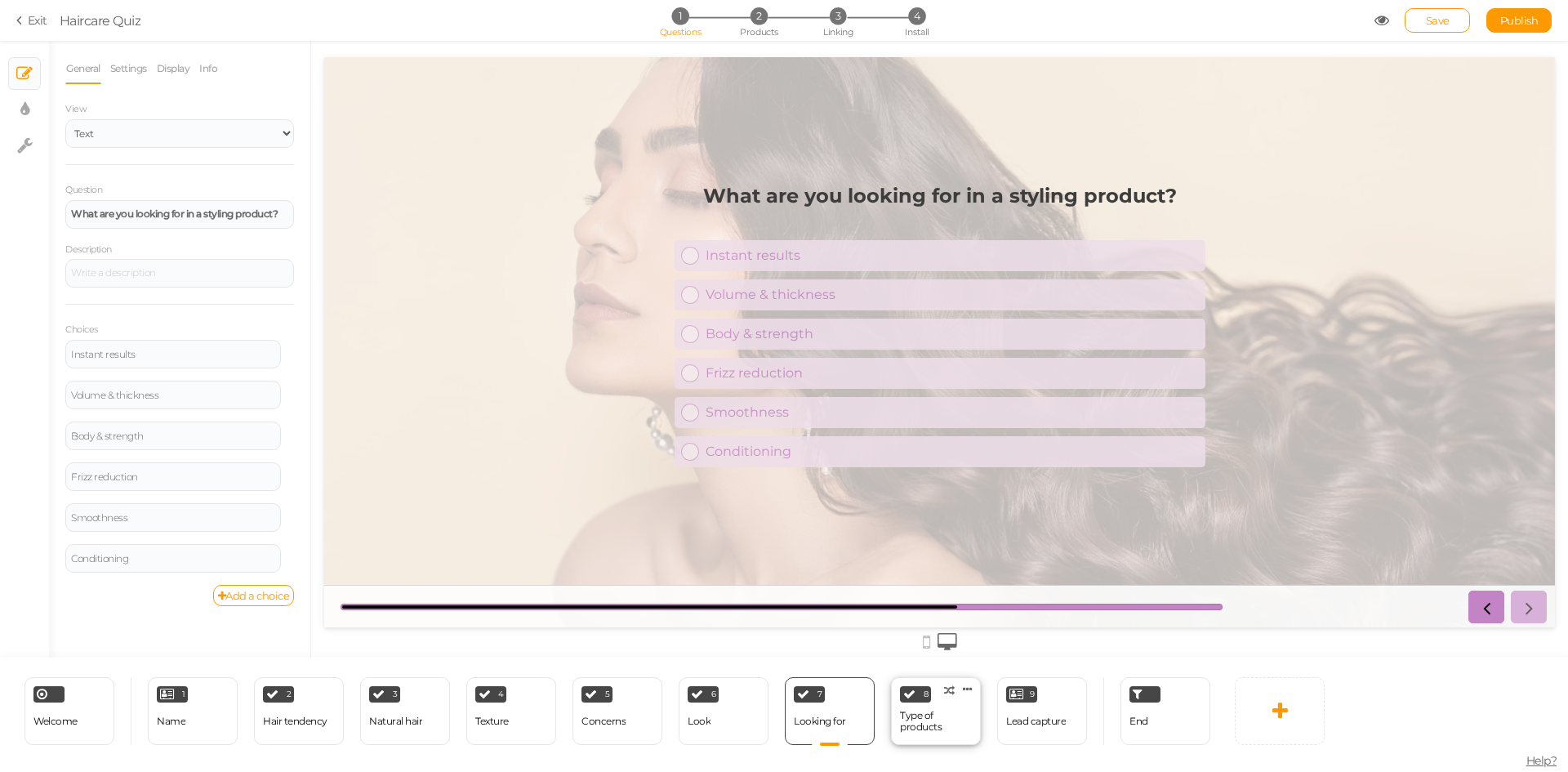
click at [901, 713] on div "Type of products" at bounding box center [935, 721] width 72 height 23
click at [1013, 711] on div "Lead capture" at bounding box center [1036, 721] width 60 height 28
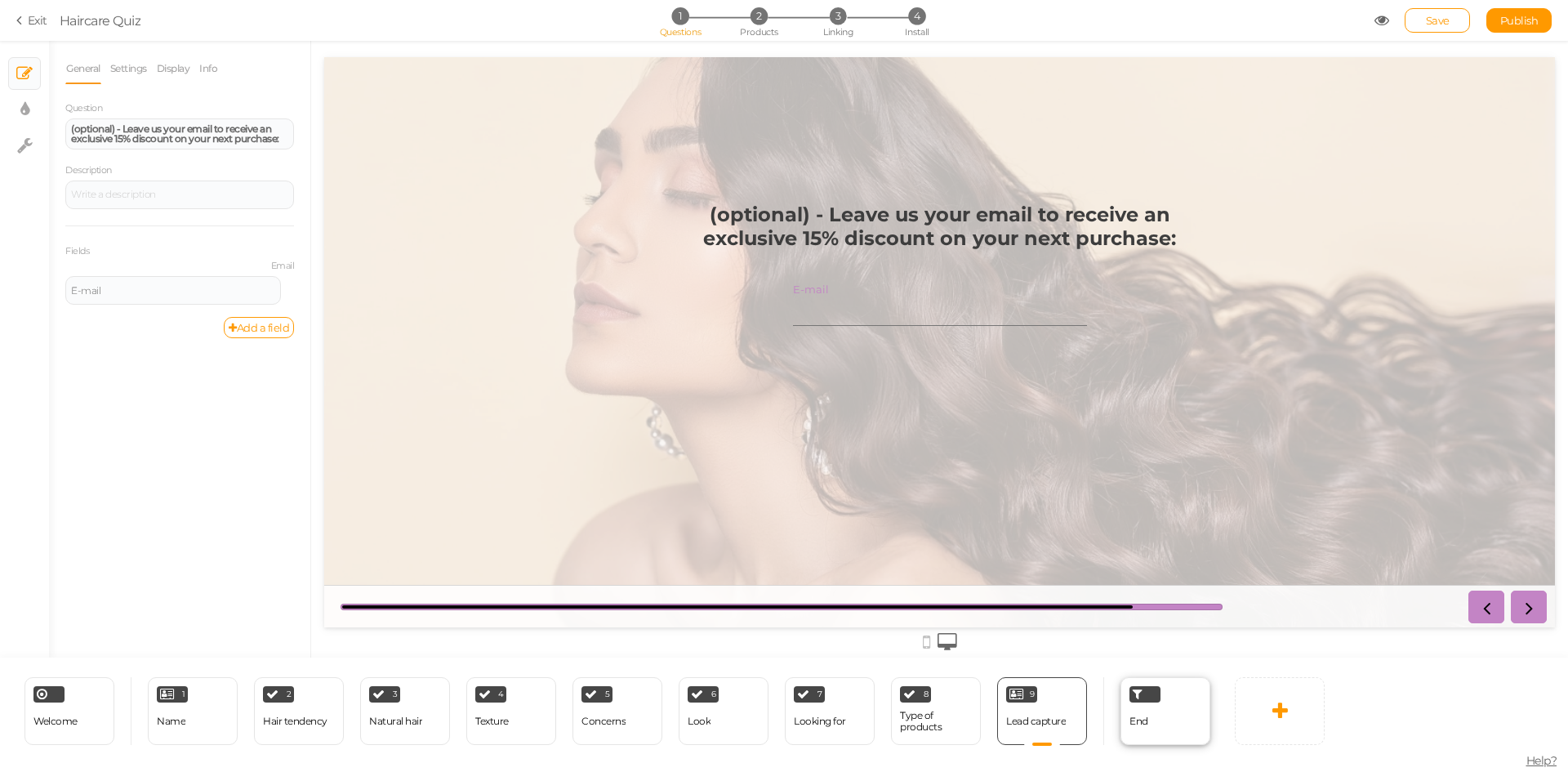
click at [1150, 721] on div "End" at bounding box center [1165, 711] width 90 height 68
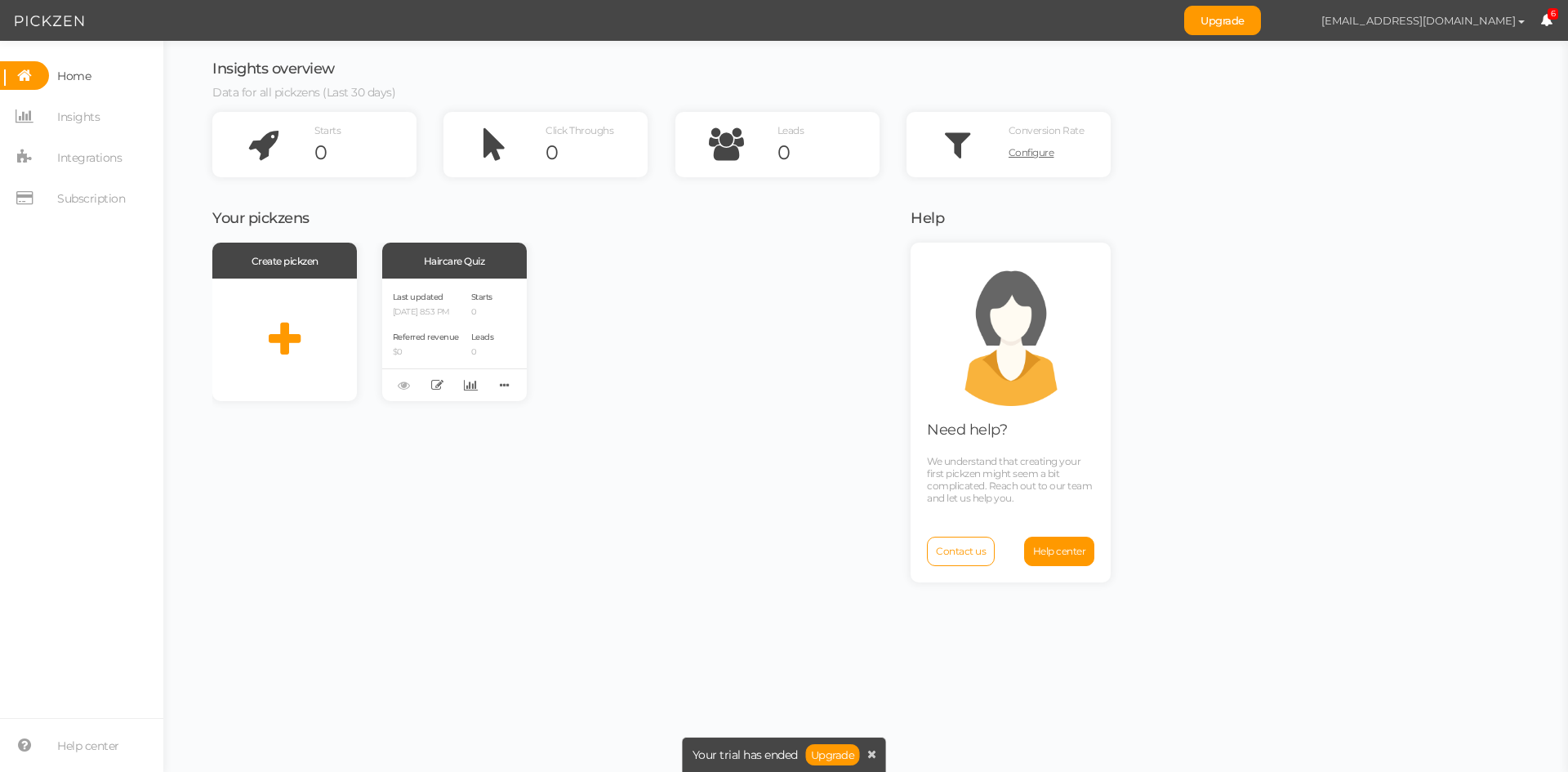
click at [1473, 27] on button "[EMAIL_ADDRESS][DOMAIN_NAME]" at bounding box center [1423, 20] width 234 height 27
click at [1516, 283] on div "Insights overview Data for all pickzens (Last 30 days) Starts 0 Click Throughs …" at bounding box center [865, 406] width 1372 height 731
